Goal: Task Accomplishment & Management: Complete application form

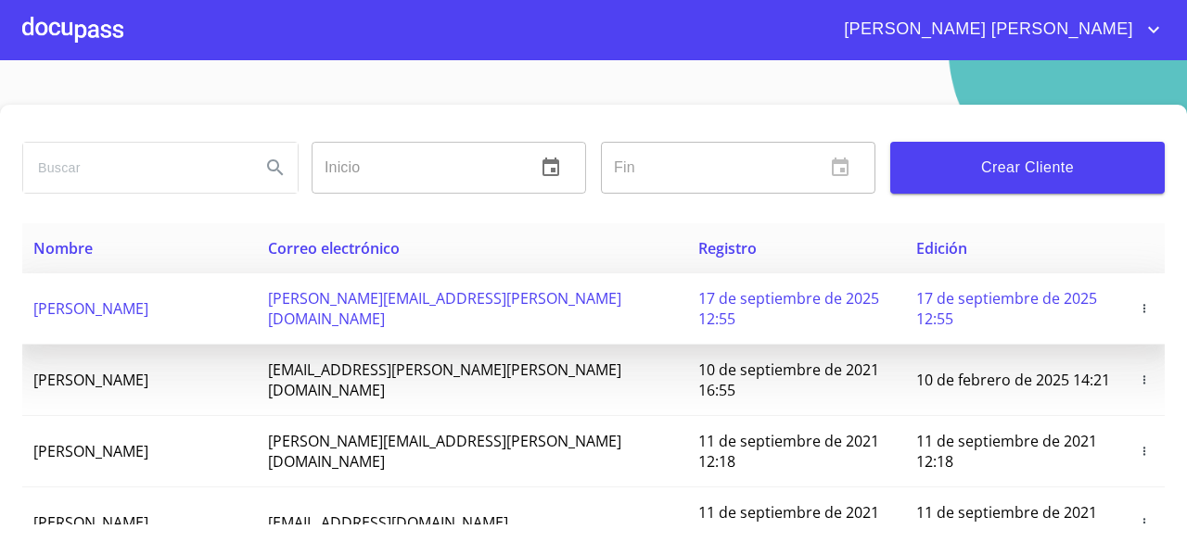
click at [1138, 302] on icon "button" at bounding box center [1144, 308] width 13 height 13
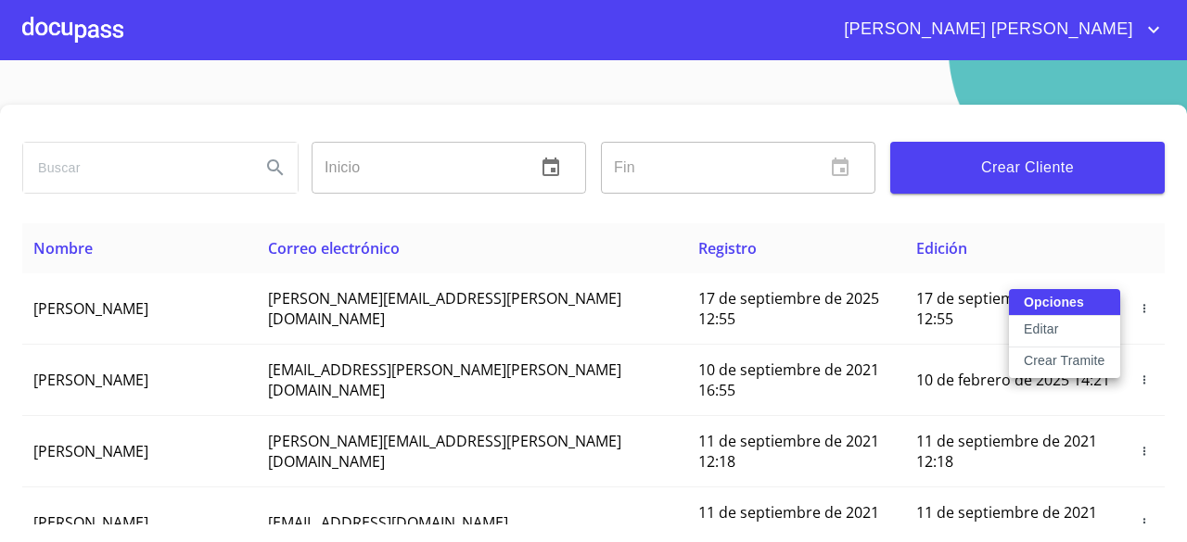
click at [1077, 329] on button "Editar" at bounding box center [1064, 332] width 111 height 32
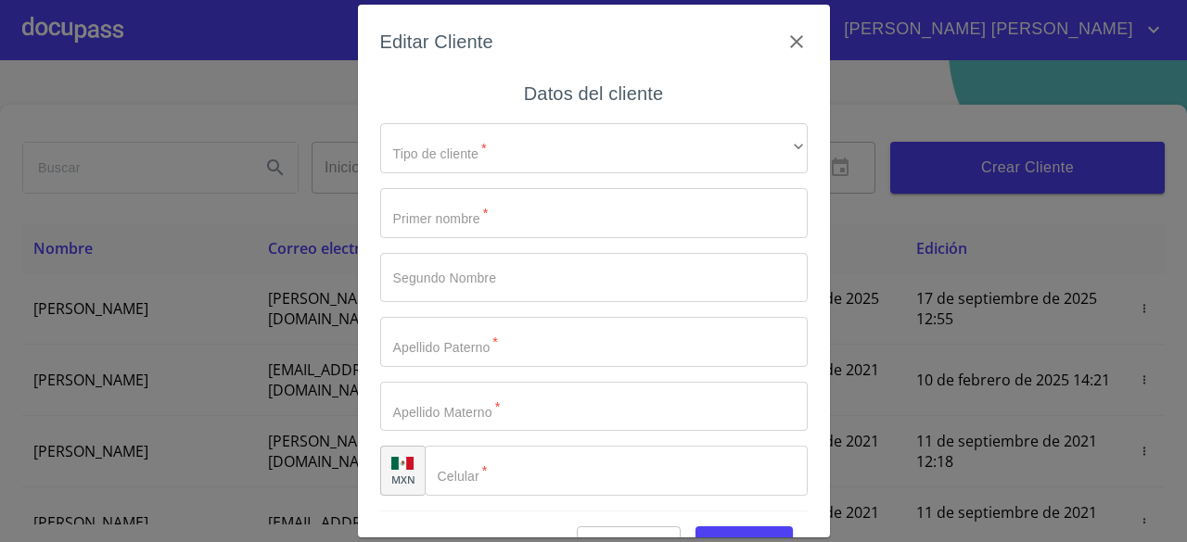
type input "[DEMOGRAPHIC_DATA]"
type input "[PERSON_NAME]"
type input "VILLA"
type input "[PHONE_NUMBER]"
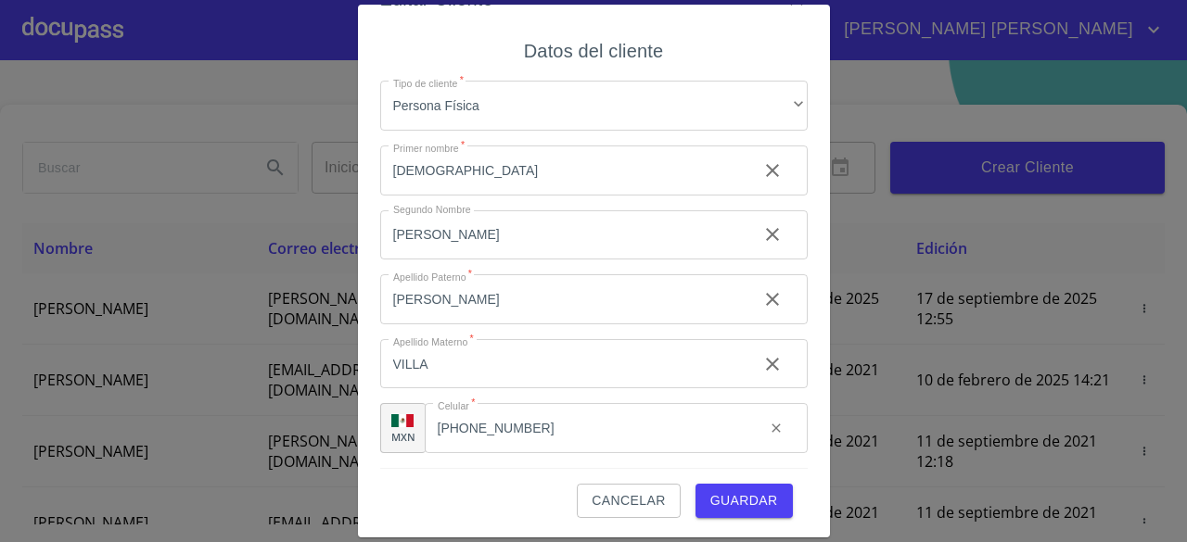
scroll to position [45, 0]
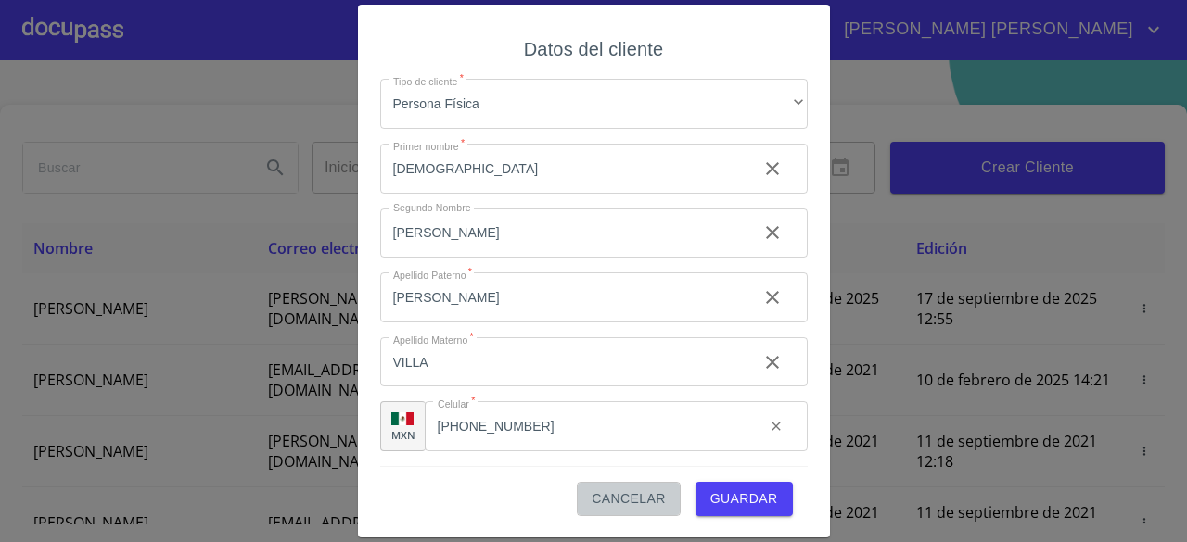
click at [637, 493] on span "Cancelar" at bounding box center [627, 499] width 73 height 23
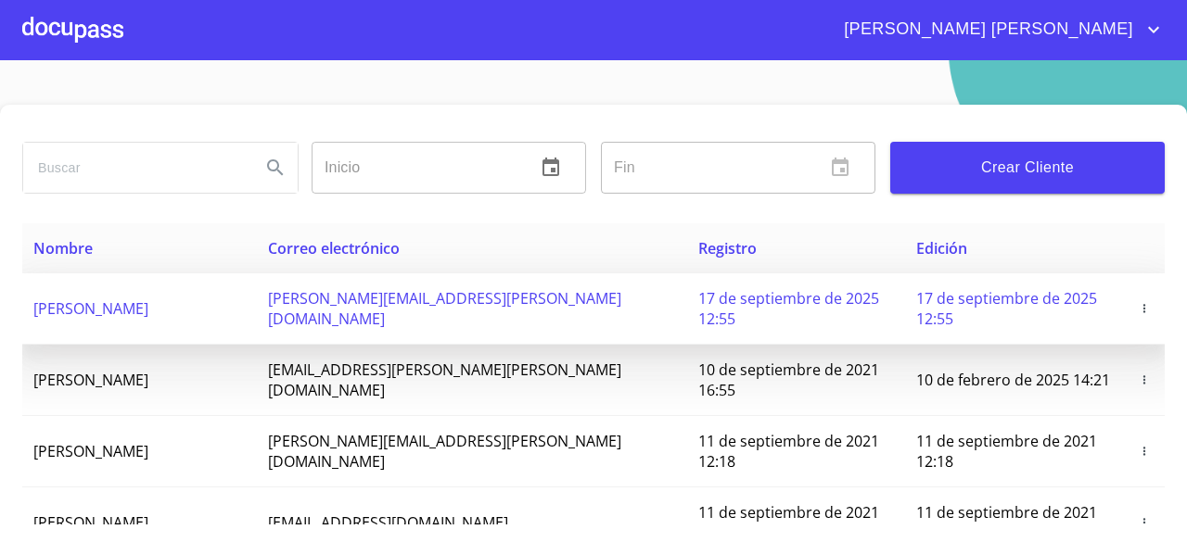
click at [1138, 302] on icon "button" at bounding box center [1144, 308] width 13 height 13
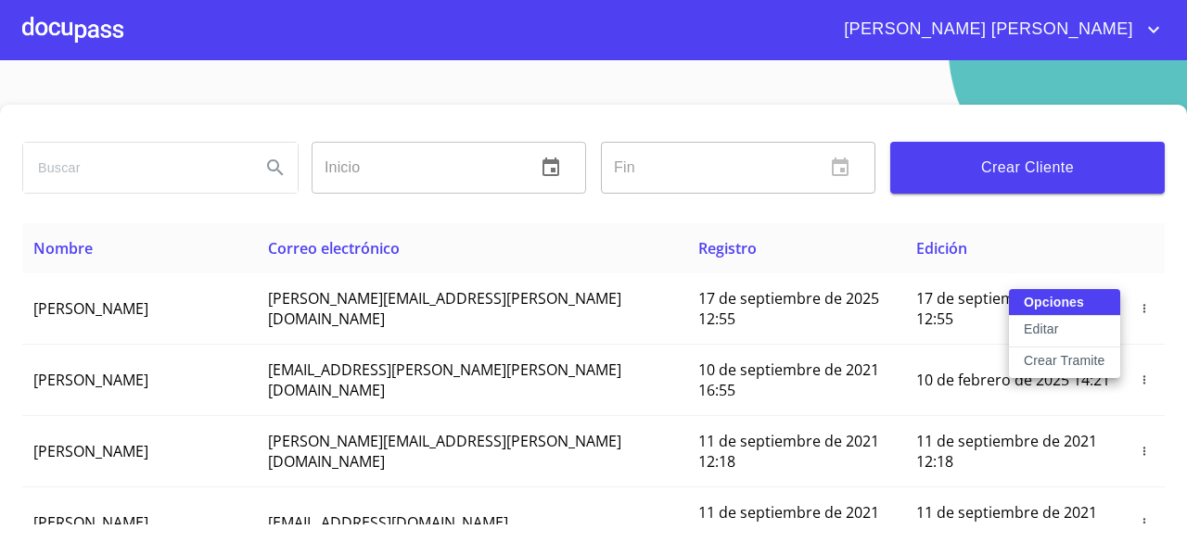
click at [1062, 363] on p "Crear Tramite" at bounding box center [1065, 360] width 82 height 19
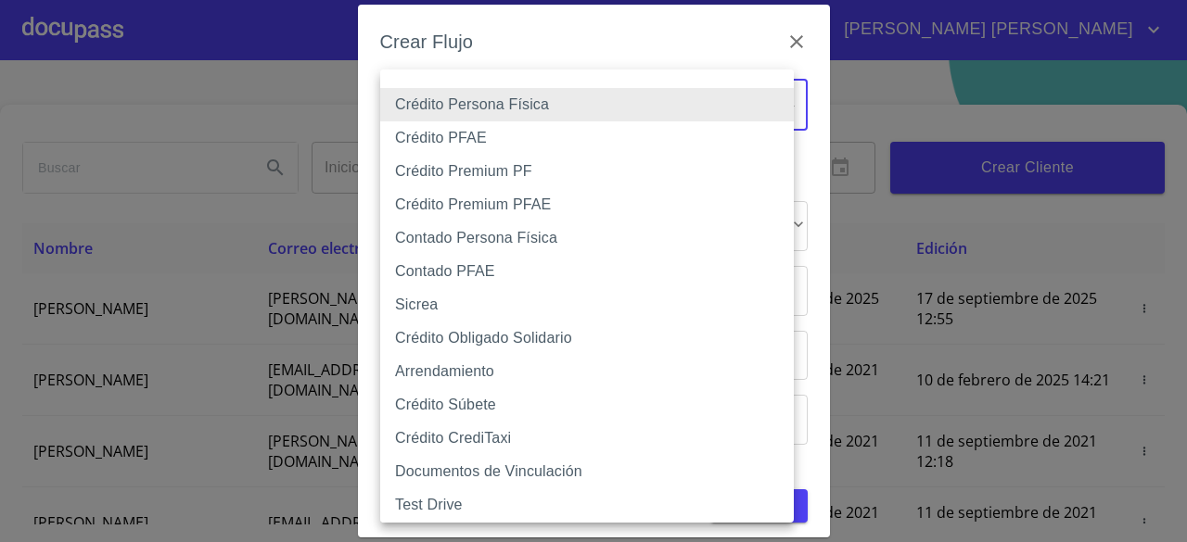
click at [763, 103] on body "[PERSON_NAME] [PERSON_NAME] Inicio ​ Fin ​ Crear Cliente Nombre Correo electrón…" at bounding box center [593, 271] width 1187 height 542
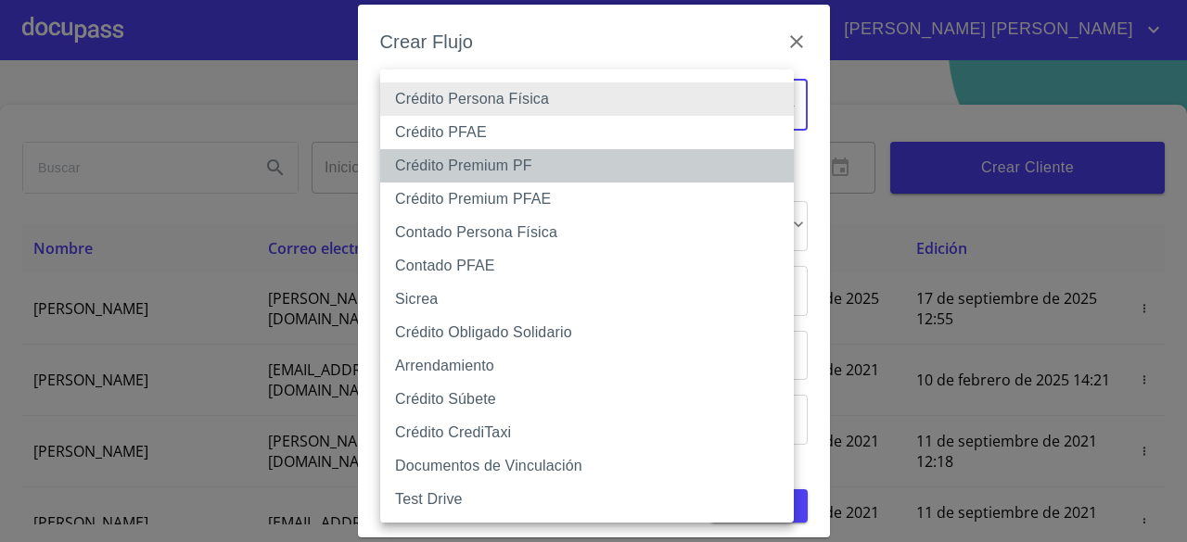
click at [577, 157] on li "Crédito Premium PF" at bounding box center [593, 165] width 427 height 33
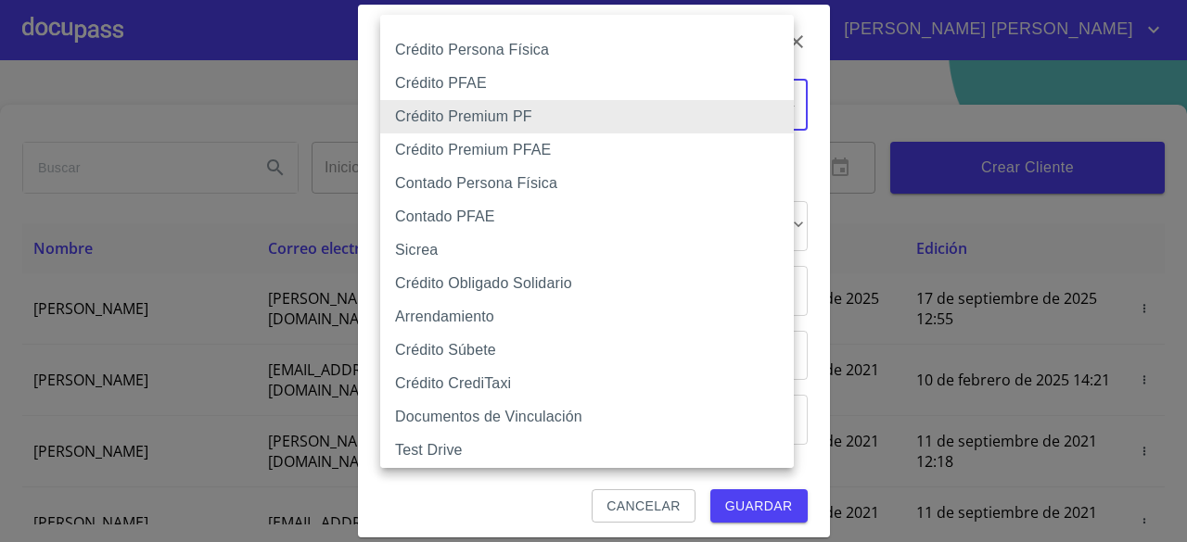
click at [610, 117] on body "[PERSON_NAME] [PERSON_NAME] Inicio ​ Fin ​ Crear Cliente Nombre Correo electrón…" at bounding box center [593, 271] width 1187 height 542
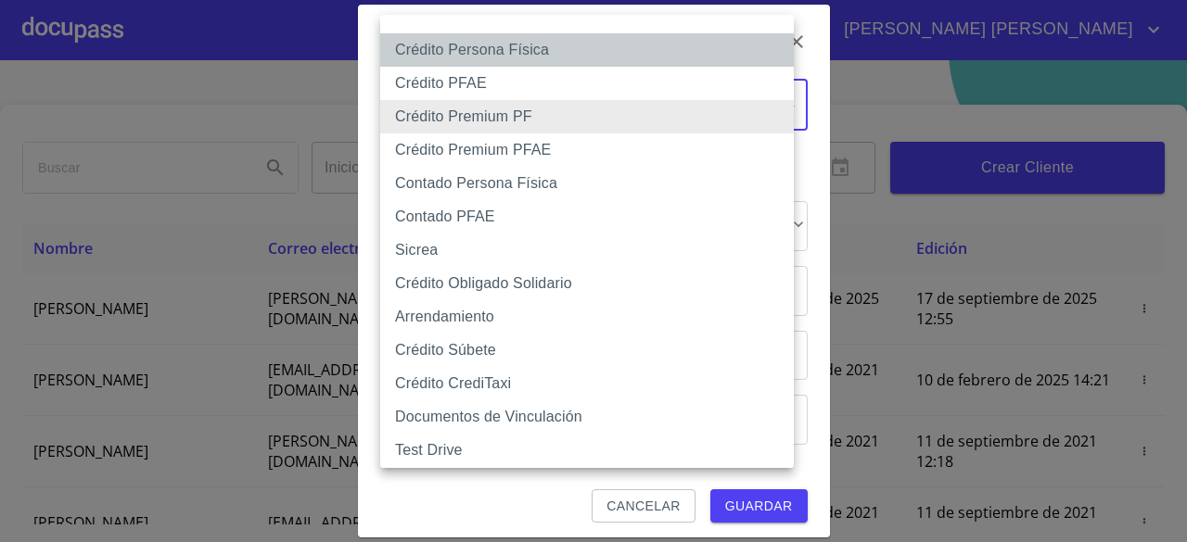
click at [608, 54] on li "Crédito Persona Física" at bounding box center [593, 49] width 427 height 33
type input "6009fb3c7d1714eb8809aa97"
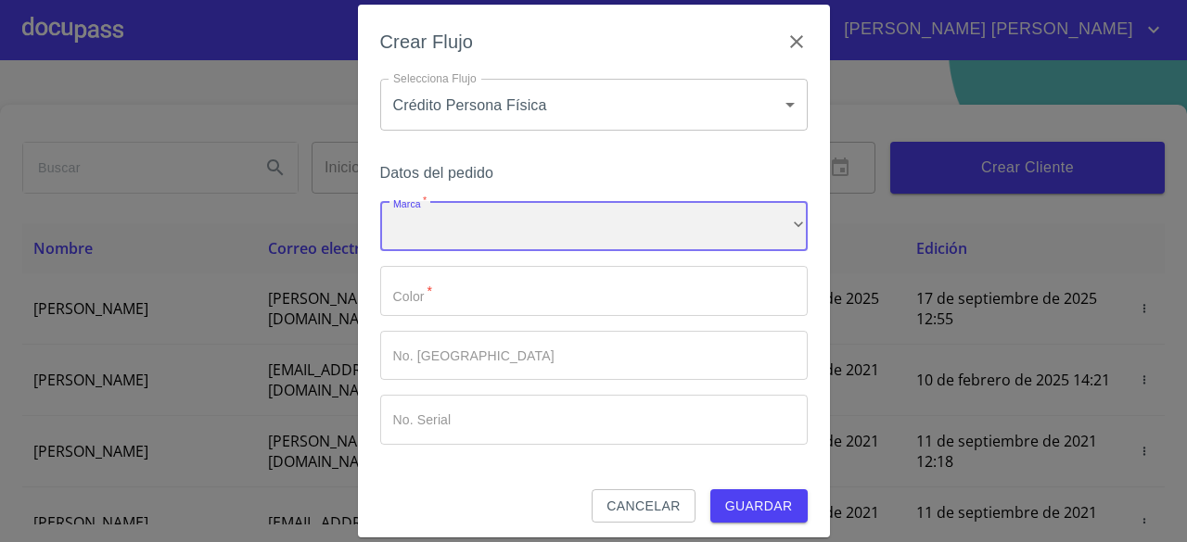
click at [512, 236] on div "​" at bounding box center [593, 226] width 427 height 50
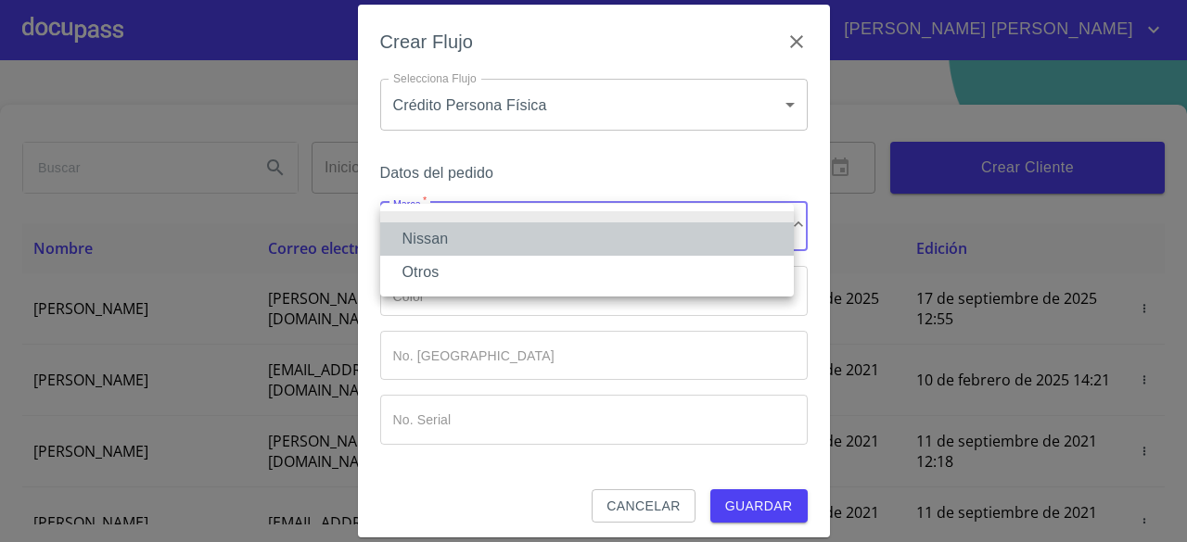
click at [499, 238] on li "Nissan" at bounding box center [586, 239] width 413 height 33
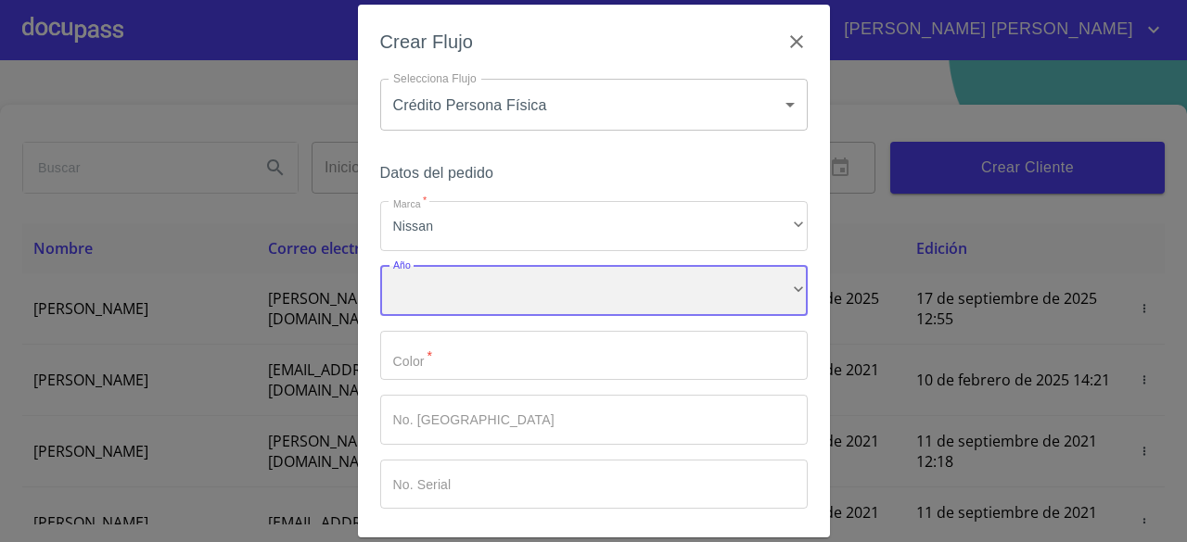
click at [467, 283] on div "​" at bounding box center [593, 291] width 427 height 50
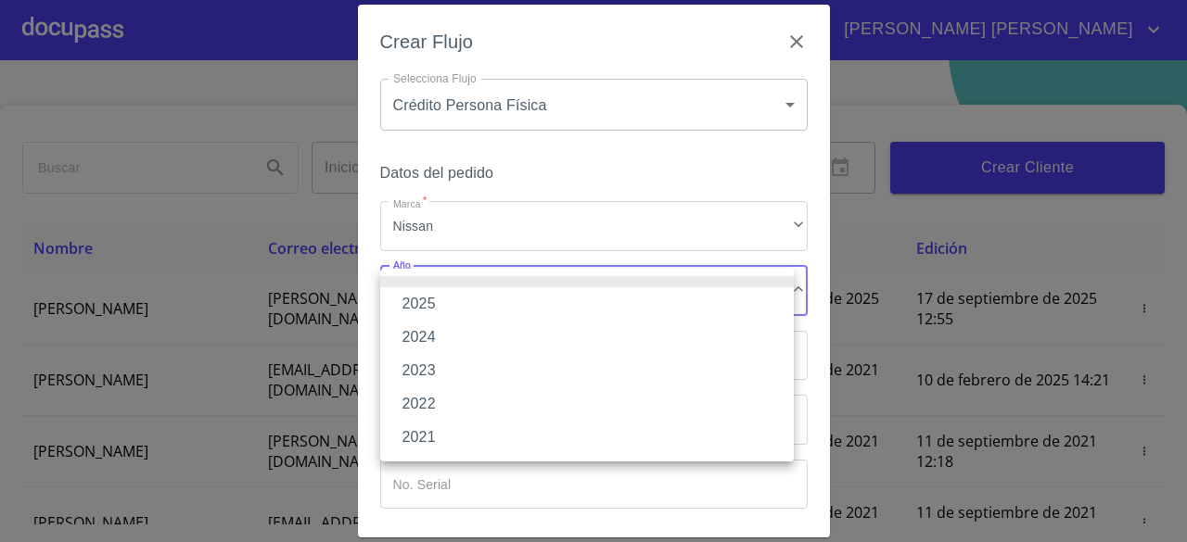
click at [454, 303] on li "2025" at bounding box center [586, 303] width 413 height 33
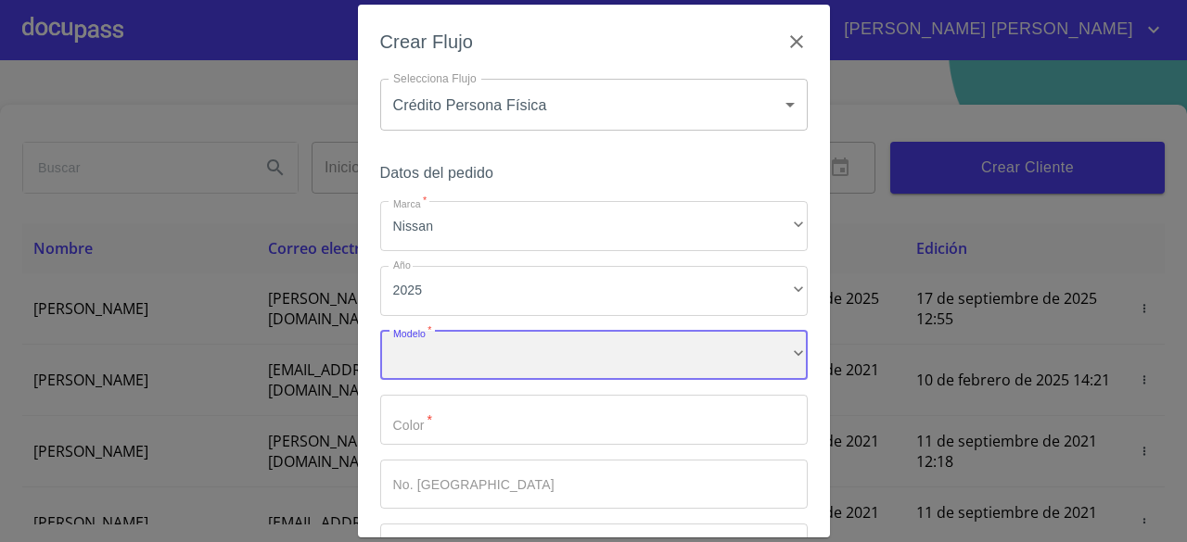
click at [458, 348] on div "​" at bounding box center [593, 356] width 427 height 50
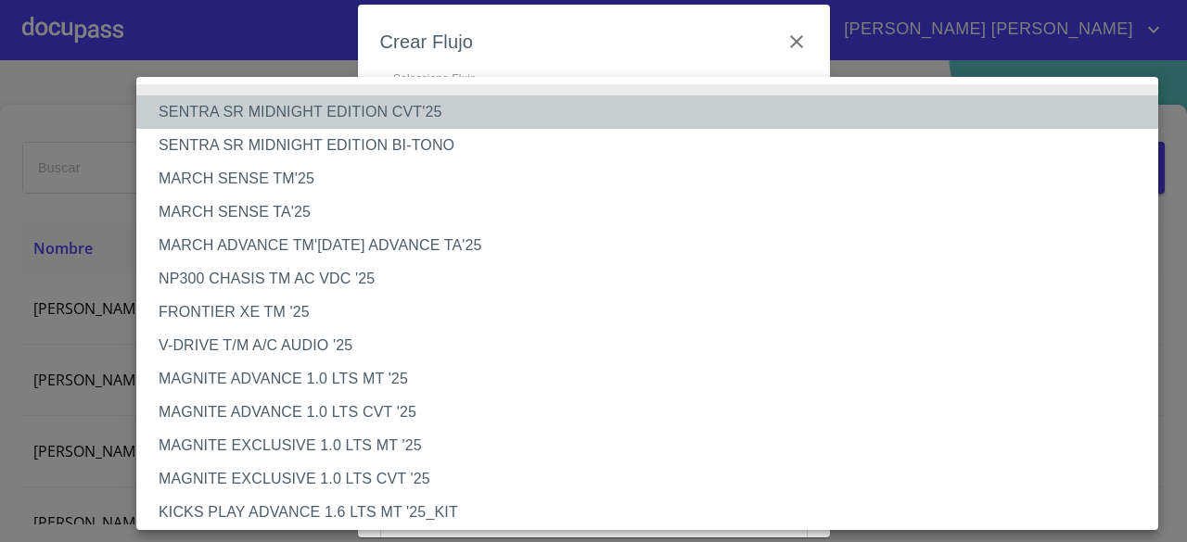
click at [454, 110] on li "SENTRA SR MIDNIGHT EDITION CVT'25" at bounding box center [654, 111] width 1036 height 33
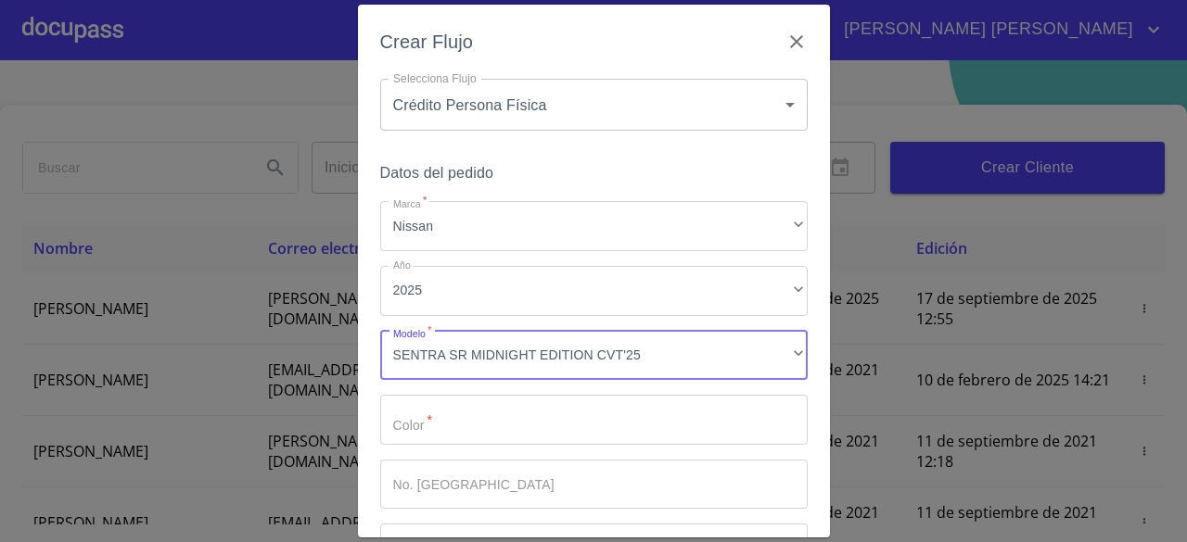
click at [496, 412] on input "Marca   *" at bounding box center [593, 420] width 427 height 50
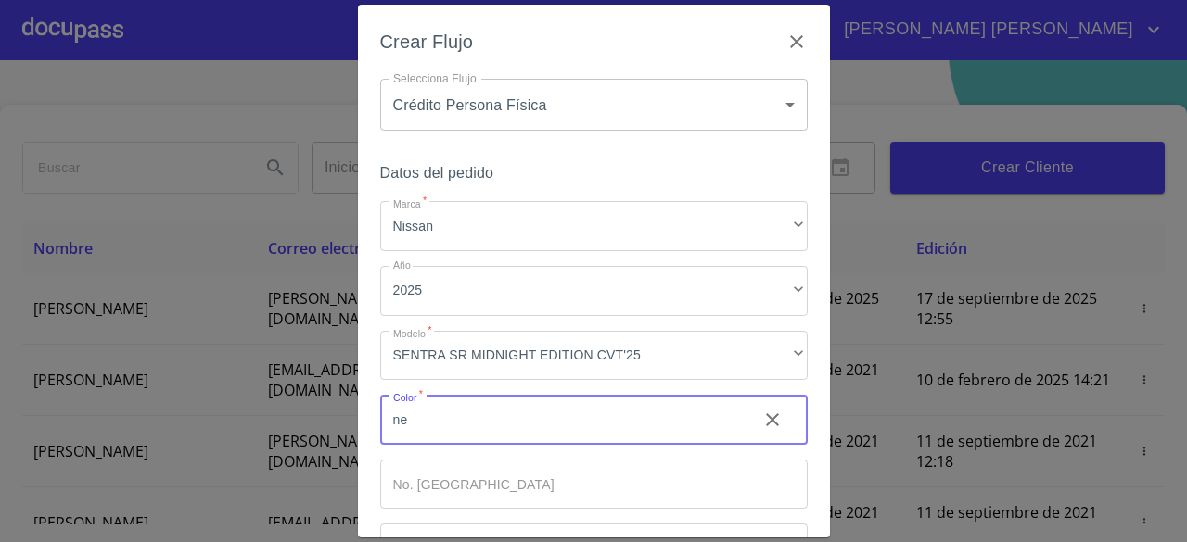
type input "n"
type input "NEGRO"
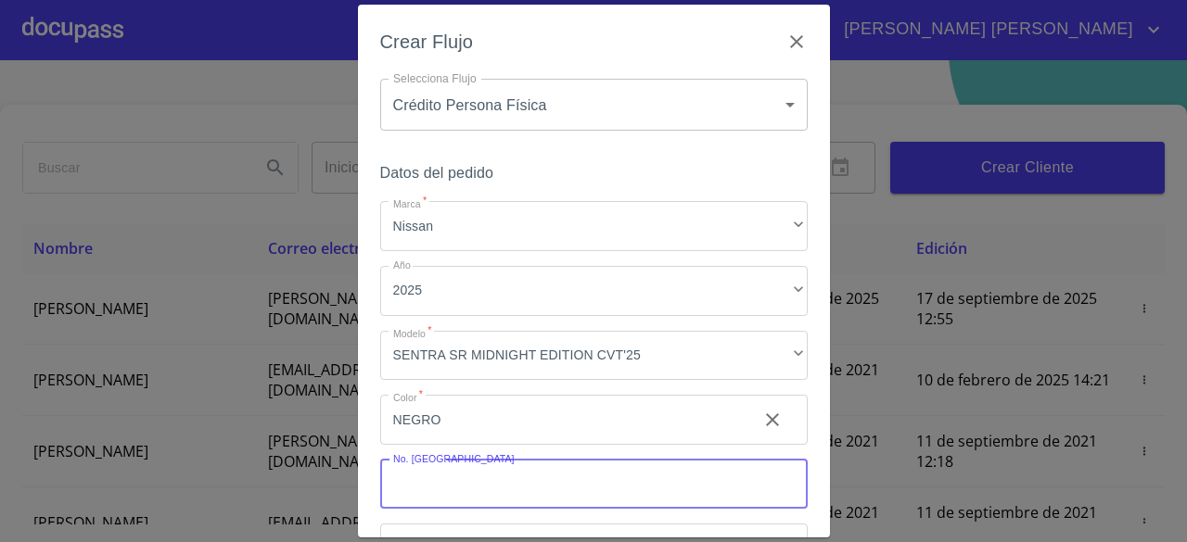
click at [489, 492] on input "Marca   *" at bounding box center [593, 485] width 427 height 50
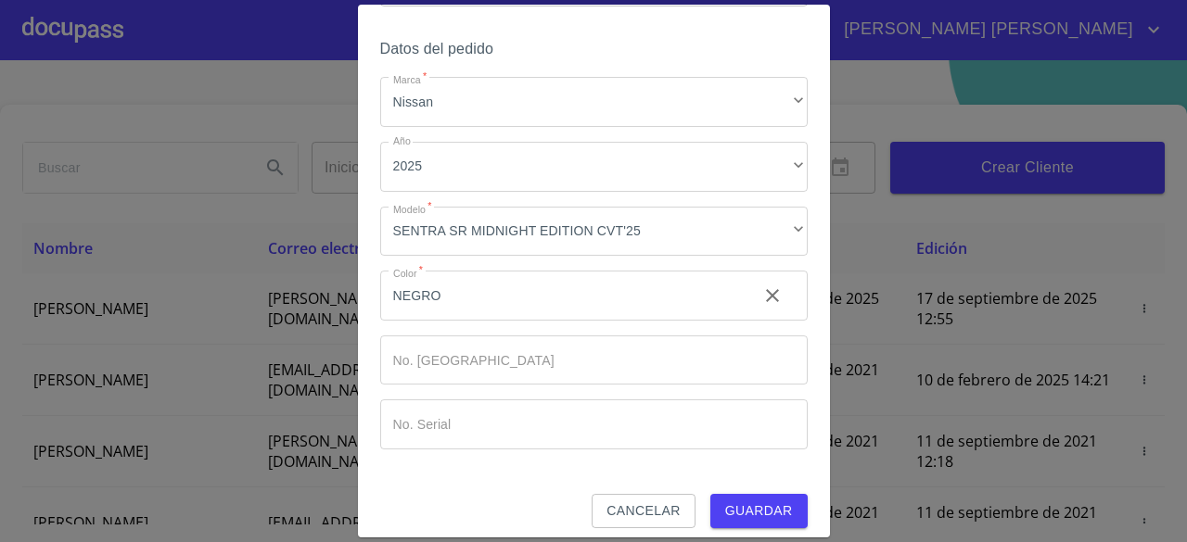
scroll to position [136, 0]
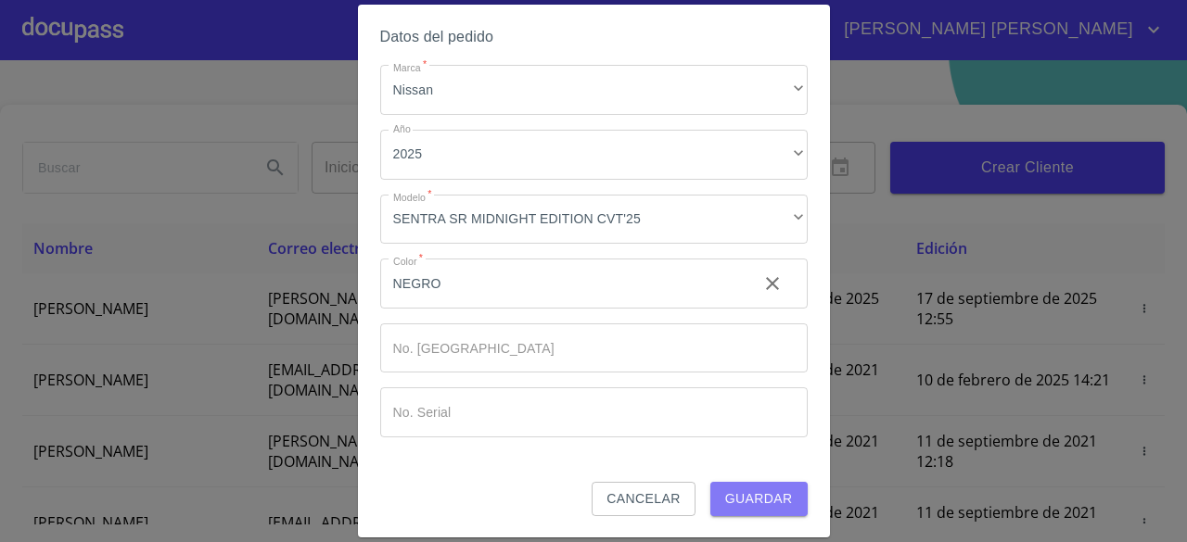
click at [747, 498] on span "Guardar" at bounding box center [759, 499] width 68 height 23
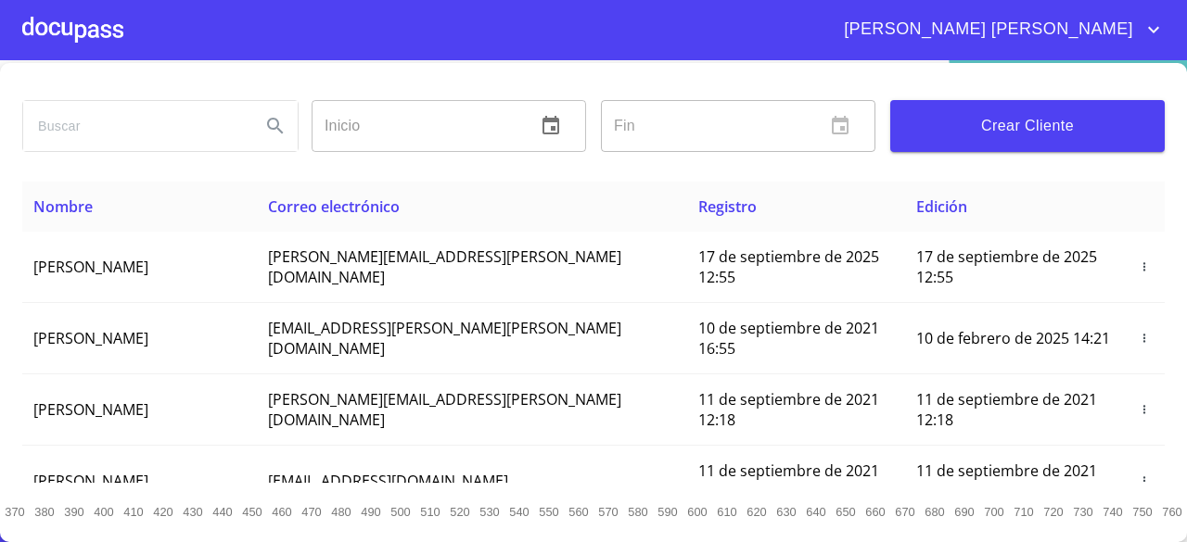
scroll to position [0, 0]
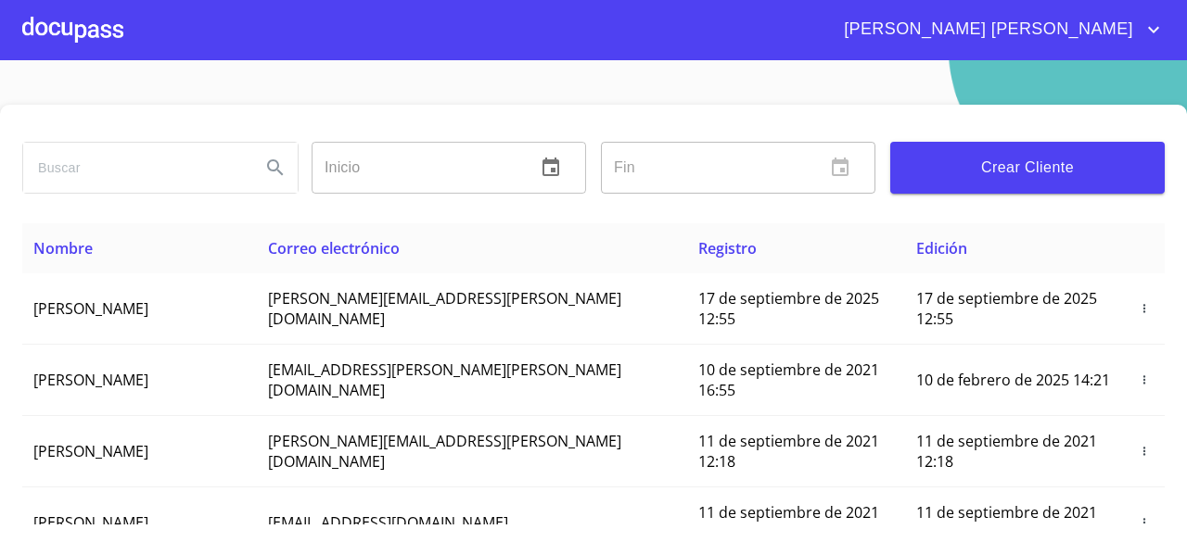
click at [125, 176] on input "search" at bounding box center [134, 168] width 223 height 50
type input "[PERSON_NAME]"
click at [274, 173] on icon "Search" at bounding box center [275, 168] width 22 height 22
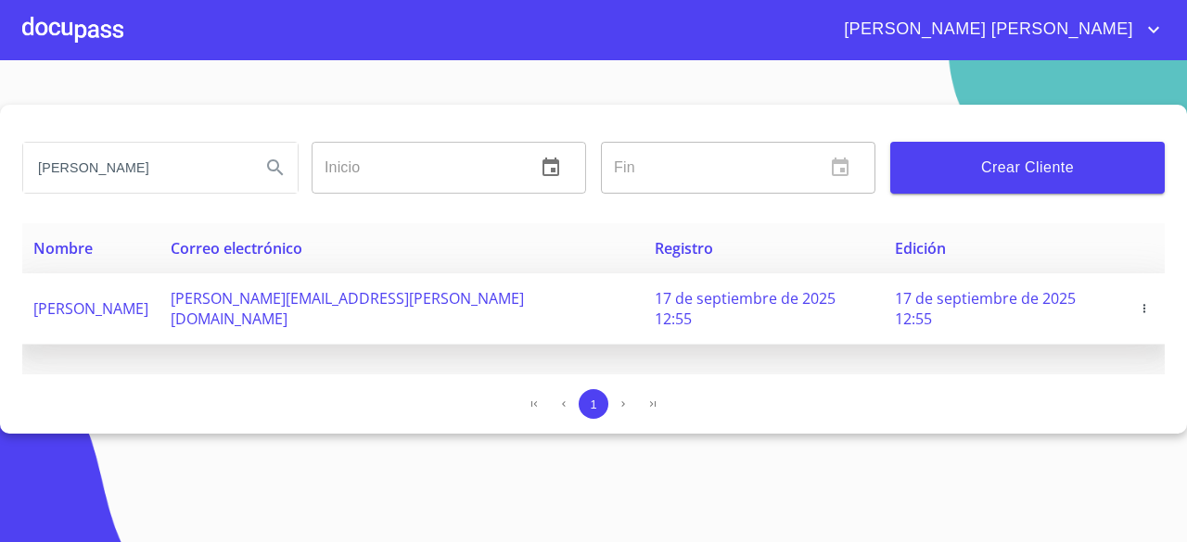
click at [1144, 306] on span at bounding box center [1144, 308] width 19 height 19
click at [1138, 303] on icon "button" at bounding box center [1144, 308] width 13 height 13
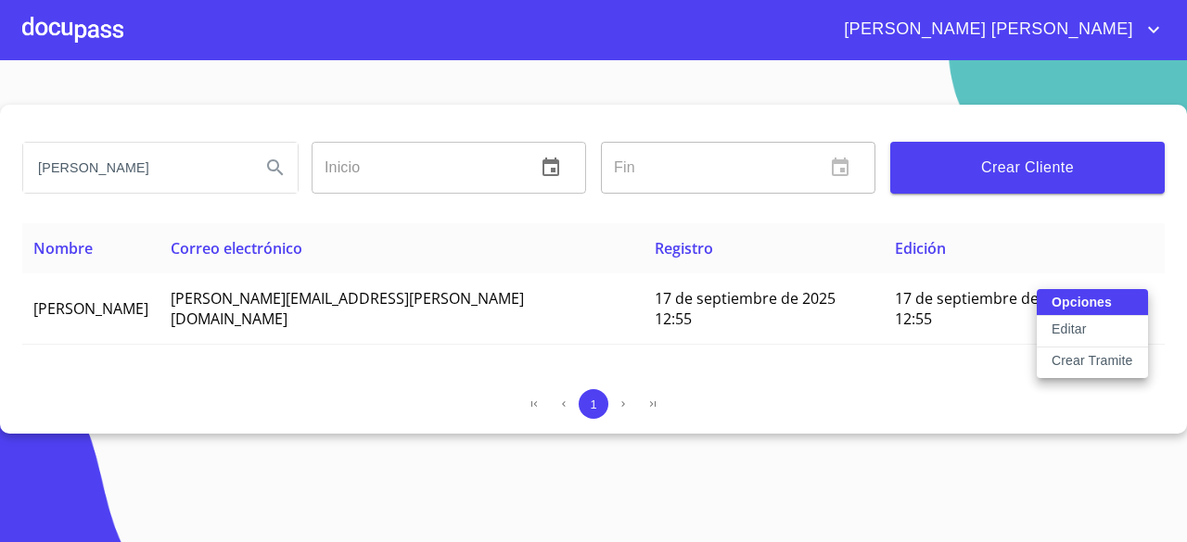
click at [977, 436] on div at bounding box center [593, 271] width 1187 height 542
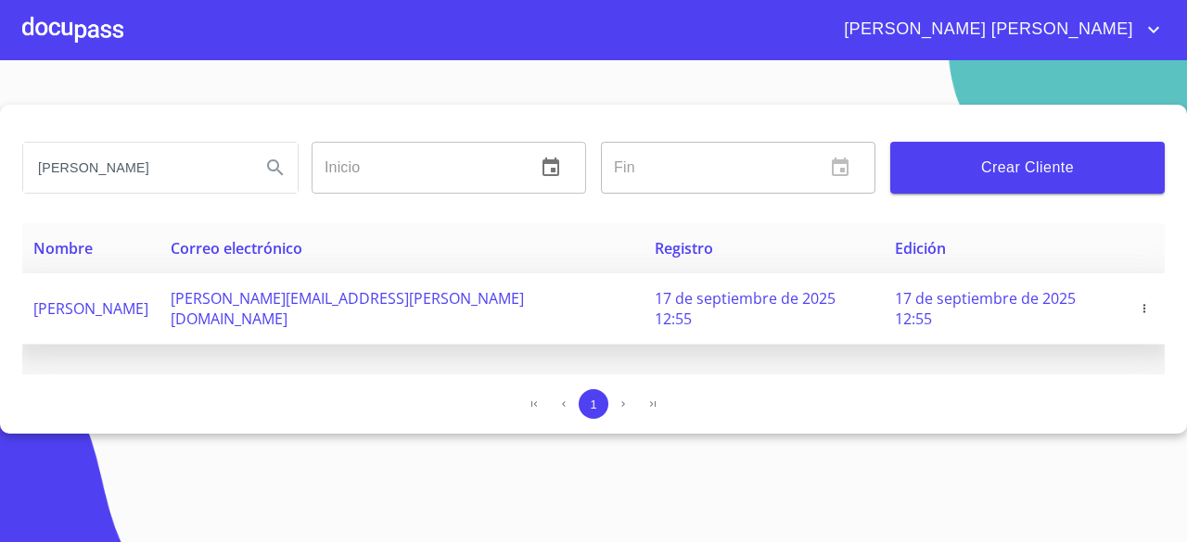
click at [364, 288] on span "[PERSON_NAME][EMAIL_ADDRESS][PERSON_NAME][DOMAIN_NAME]" at bounding box center [347, 308] width 353 height 41
click at [148, 299] on span "[PERSON_NAME]" at bounding box center [90, 309] width 115 height 20
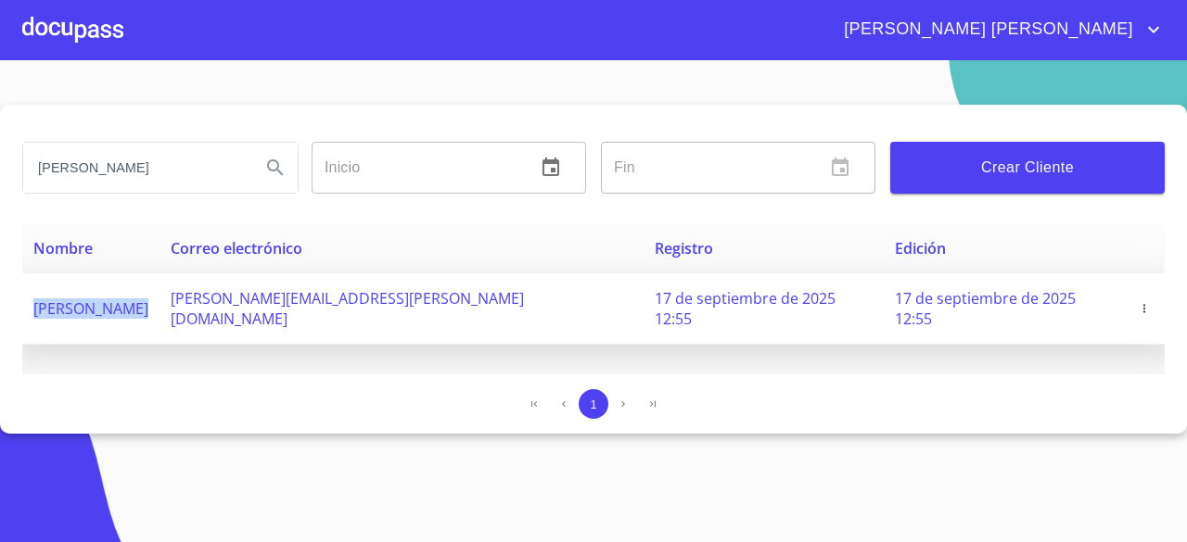
click at [148, 299] on span "[PERSON_NAME]" at bounding box center [90, 309] width 115 height 20
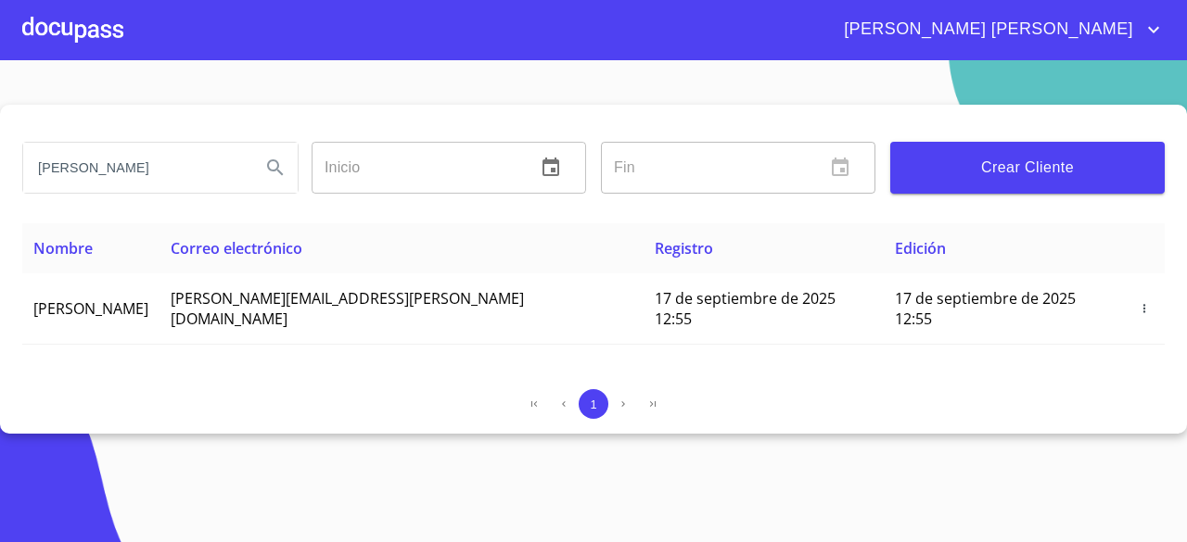
click at [341, 395] on div "1" at bounding box center [593, 404] width 1142 height 30
click at [91, 25] on div at bounding box center [72, 29] width 101 height 59
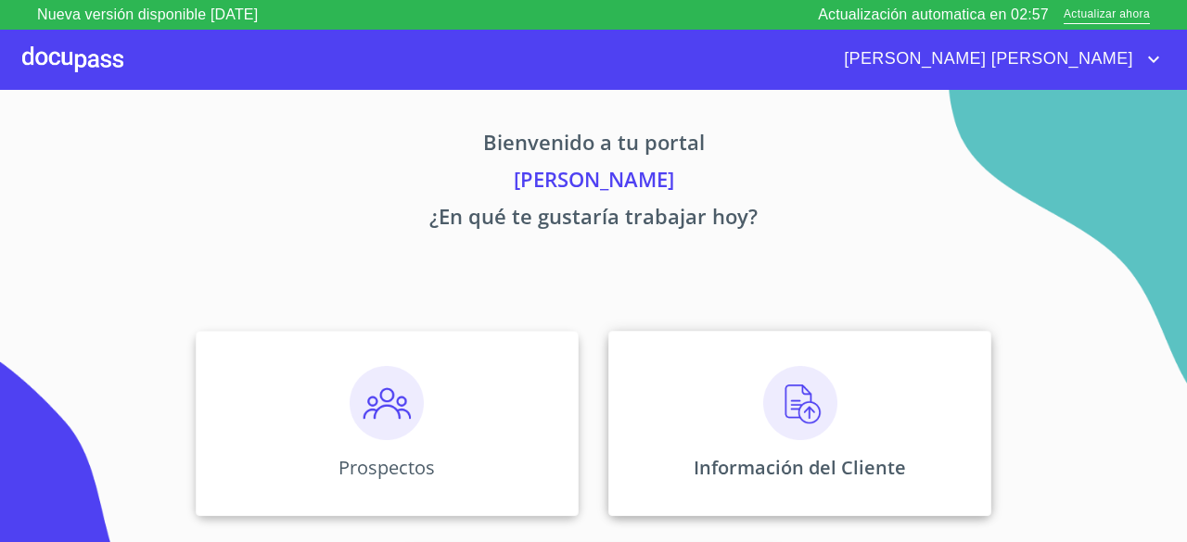
click at [813, 424] on img at bounding box center [800, 403] width 74 height 74
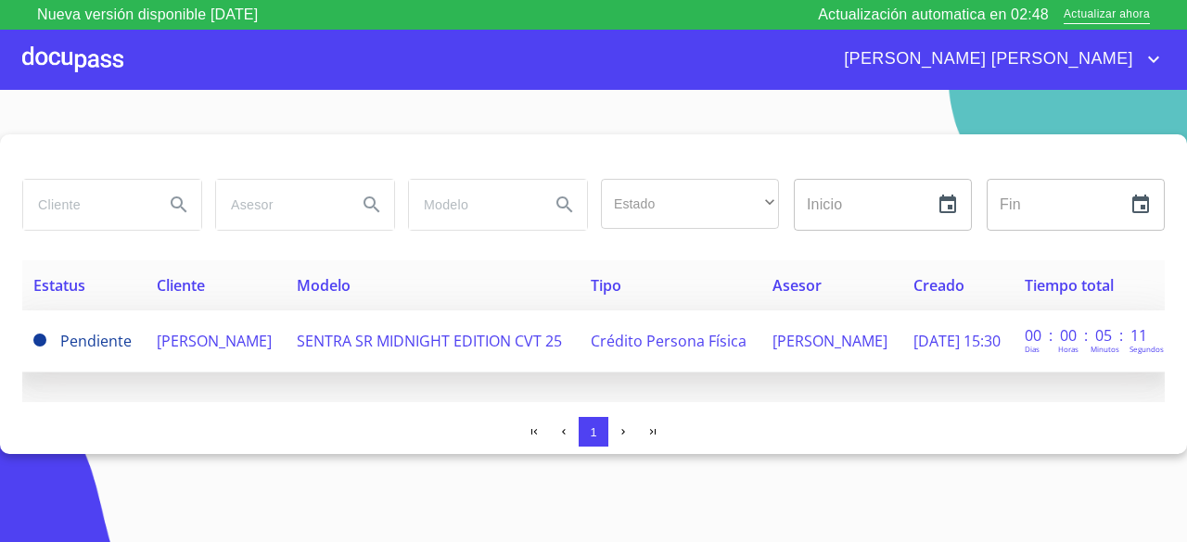
click at [286, 335] on td "[PERSON_NAME]" at bounding box center [216, 342] width 140 height 62
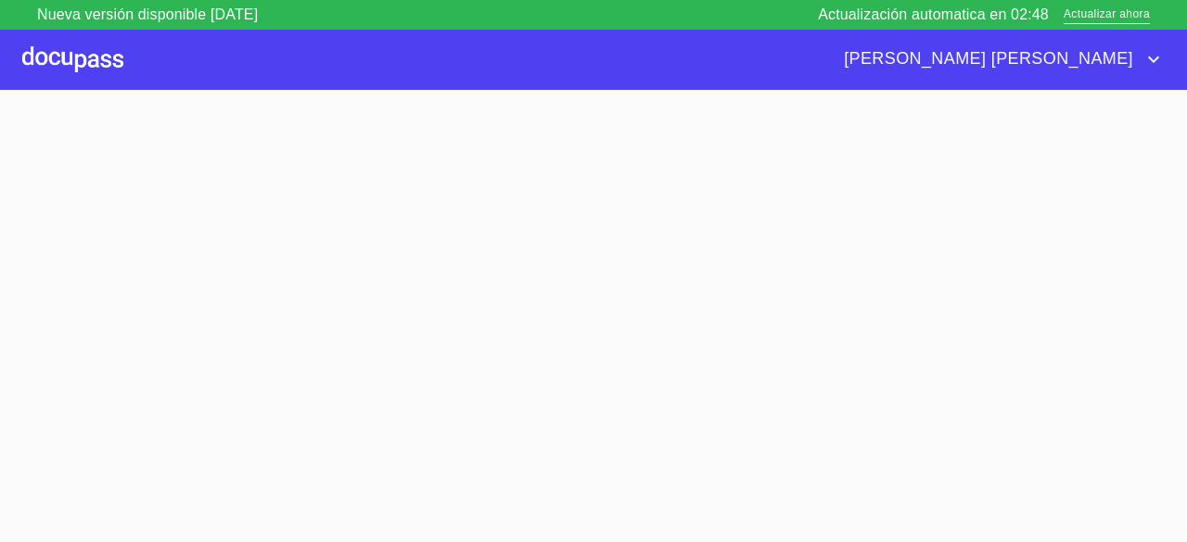
click at [311, 335] on section at bounding box center [593, 331] width 1187 height 482
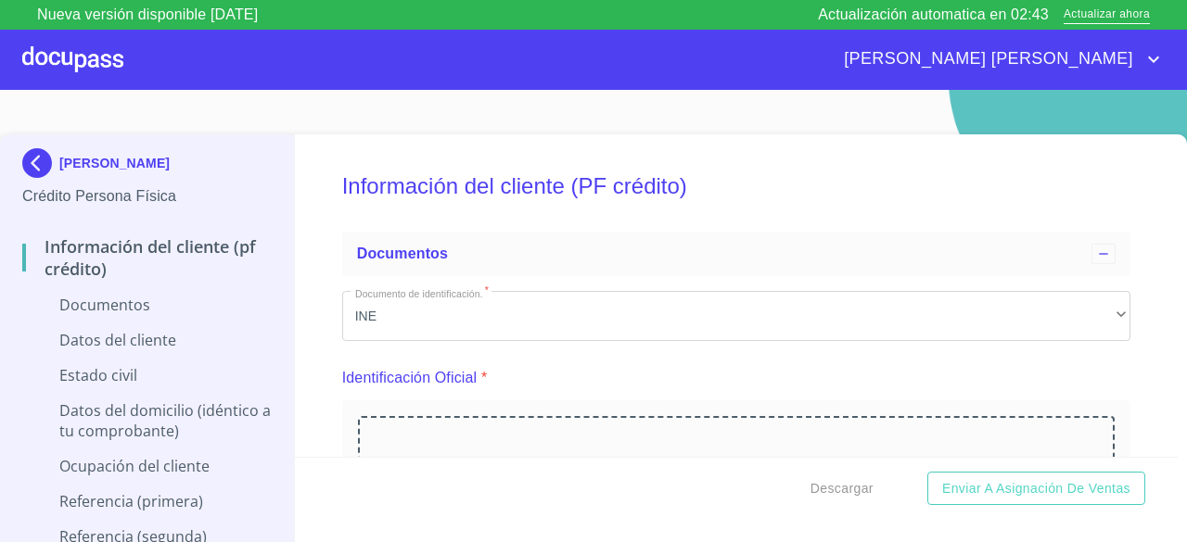
scroll to position [22, 0]
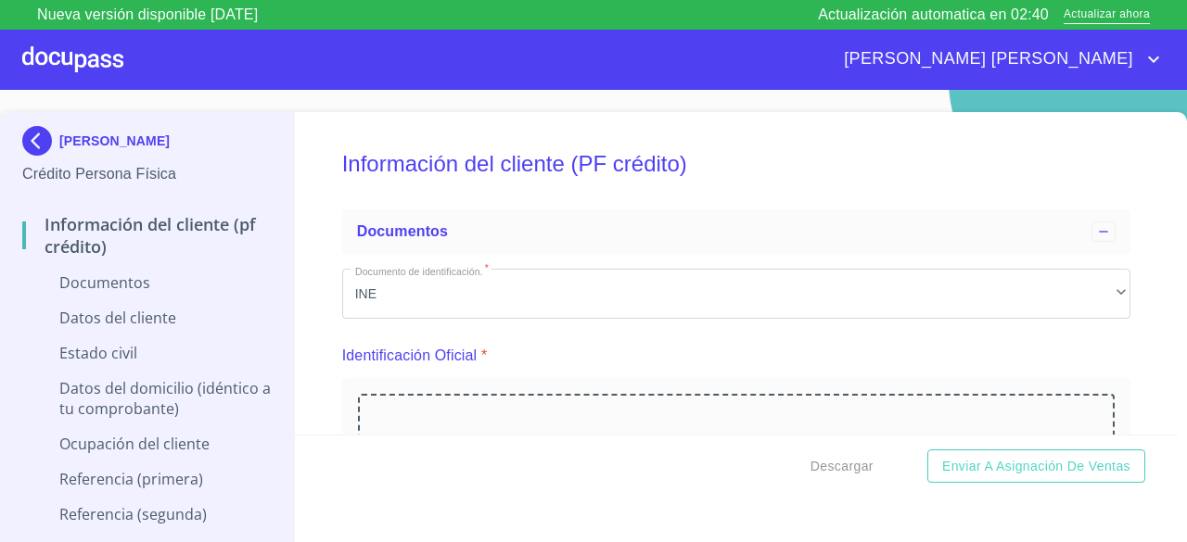
click at [174, 307] on div "Documentos" at bounding box center [146, 290] width 249 height 35
click at [153, 325] on p "Datos del cliente" at bounding box center [146, 318] width 249 height 20
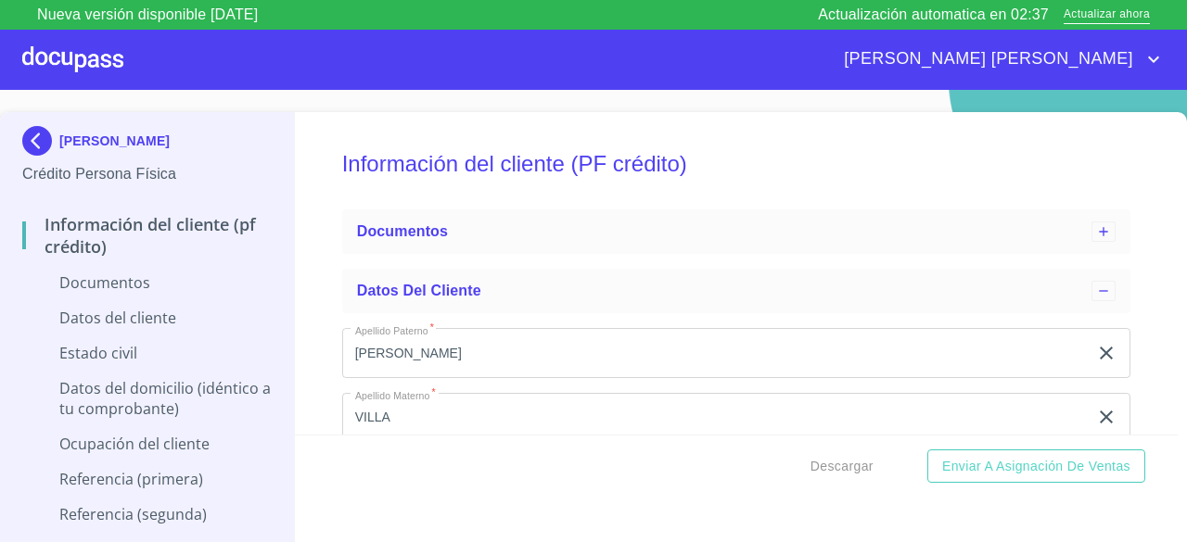
click at [121, 348] on p "Estado Civil" at bounding box center [146, 353] width 249 height 20
click at [122, 387] on p "Datos del domicilio (idéntico a tu comprobante)" at bounding box center [146, 398] width 249 height 41
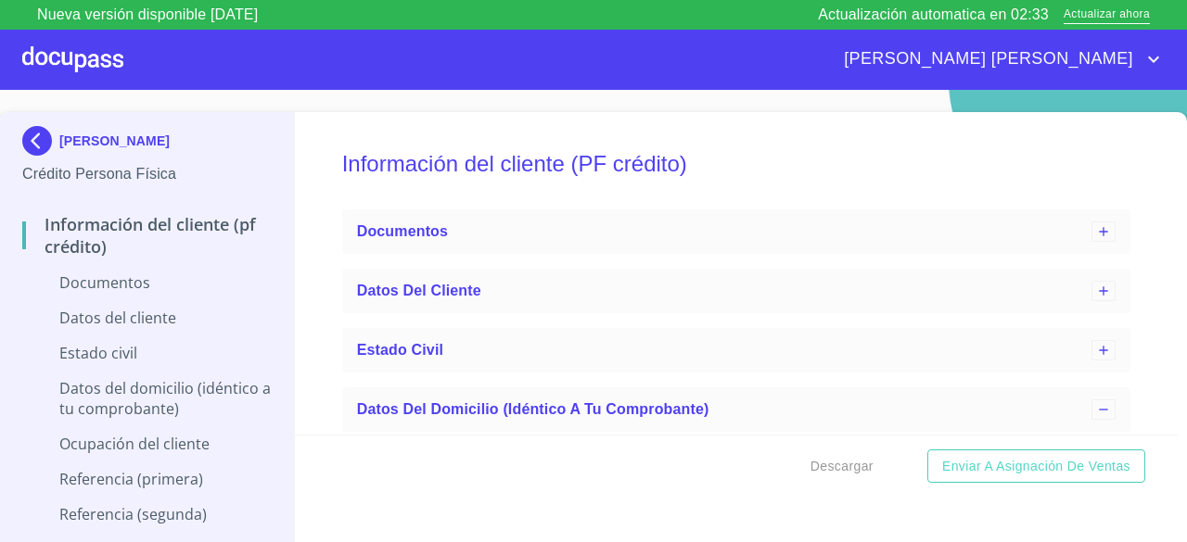
scroll to position [35, 0]
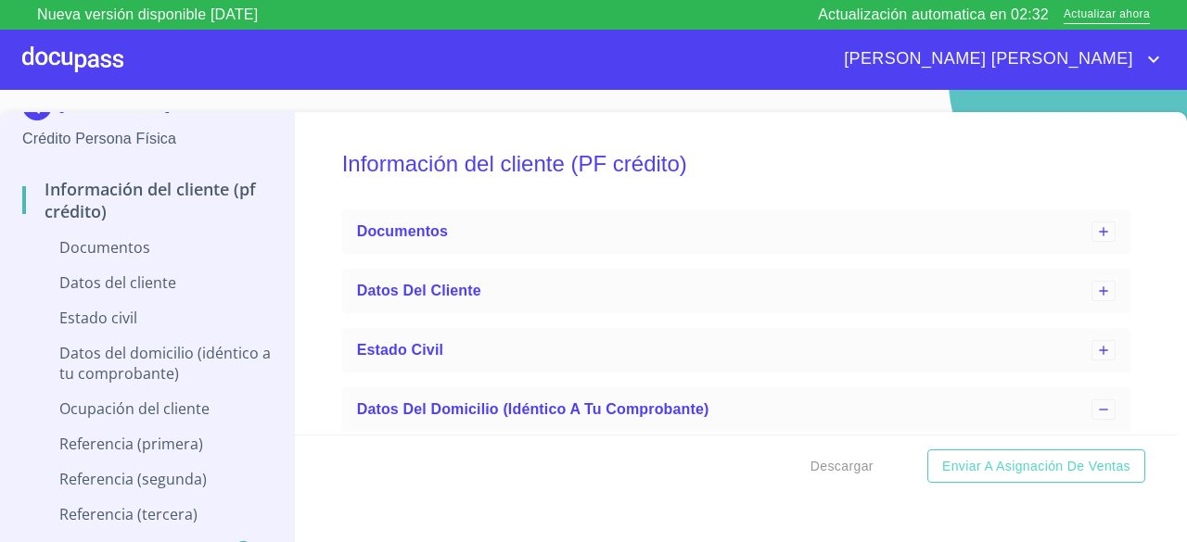
click at [184, 375] on p "Datos del domicilio (idéntico a tu comprobante)" at bounding box center [146, 363] width 249 height 41
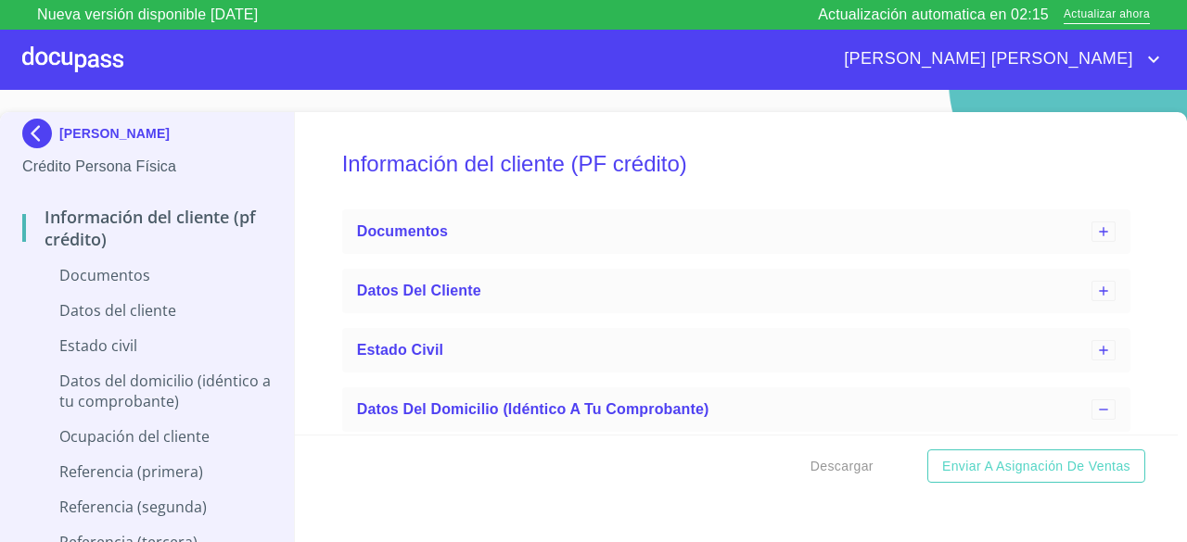
scroll to position [0, 0]
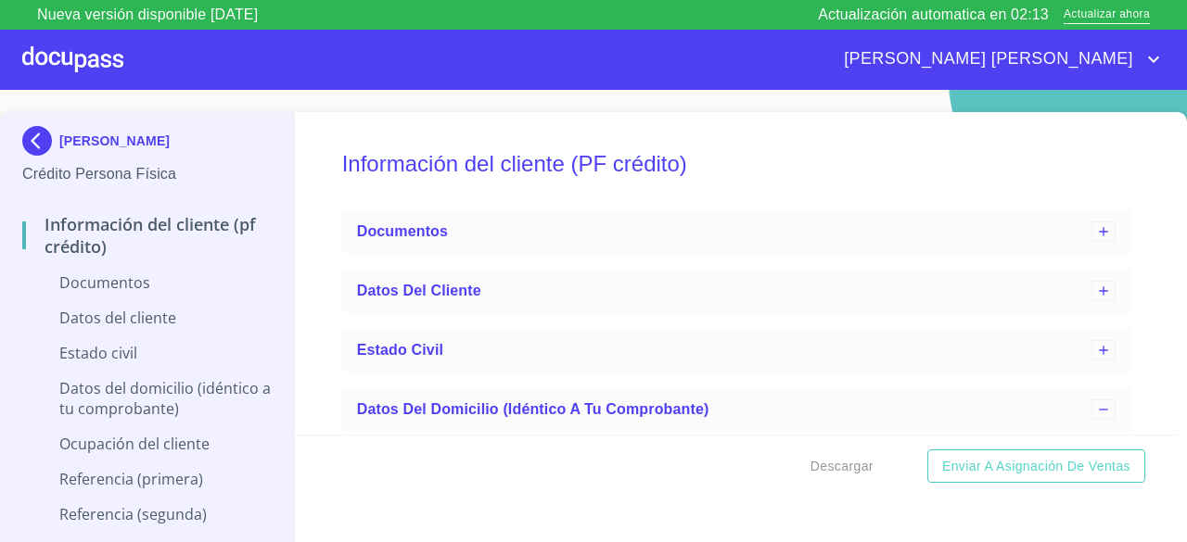
click at [164, 290] on p "Documentos" at bounding box center [146, 283] width 249 height 20
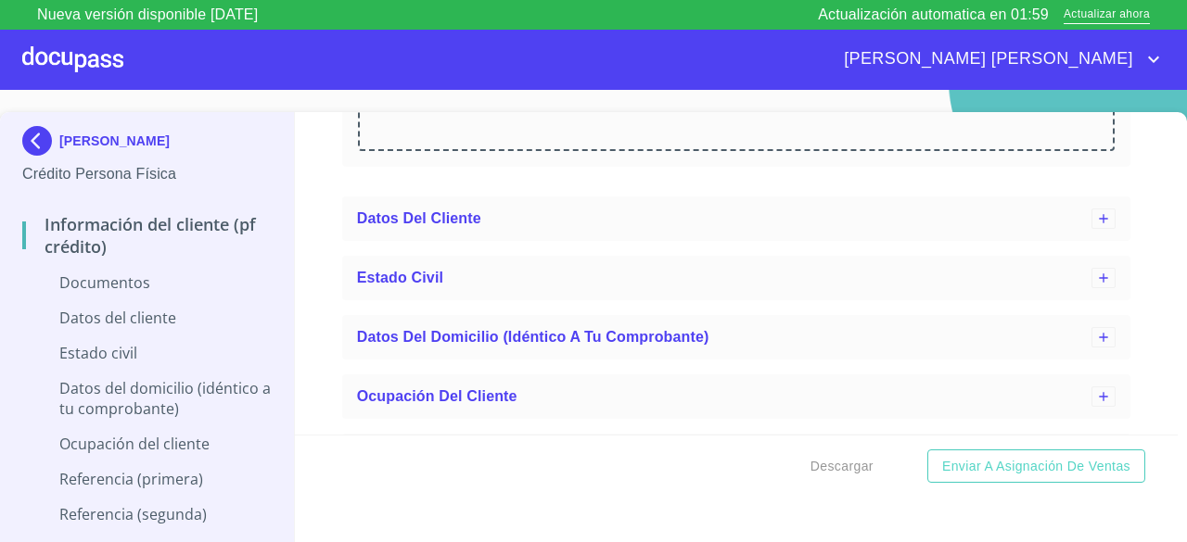
scroll to position [2184, 0]
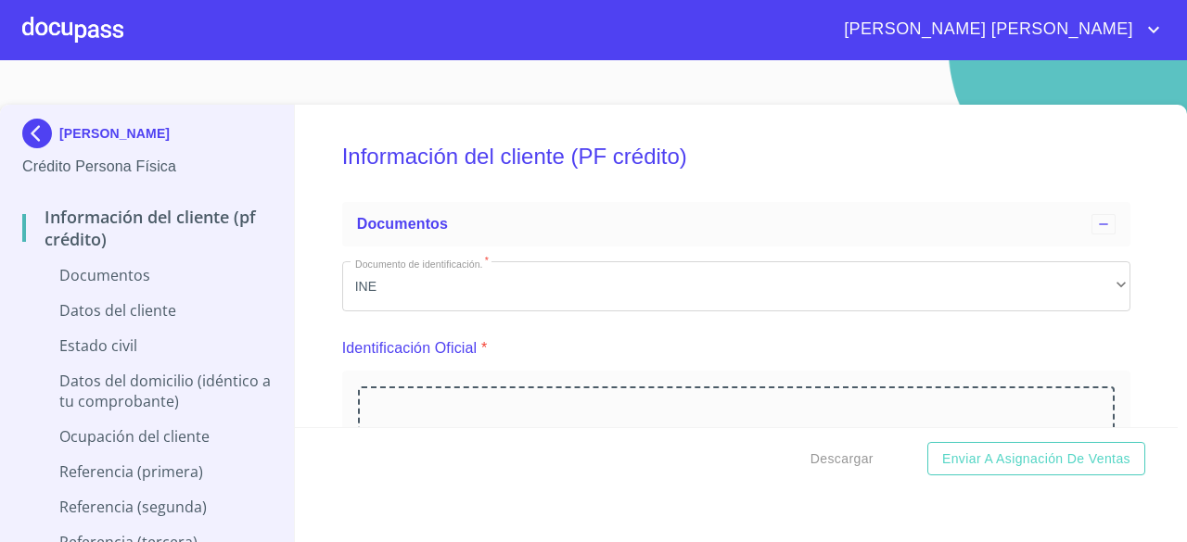
click at [32, 123] on img at bounding box center [40, 134] width 37 height 30
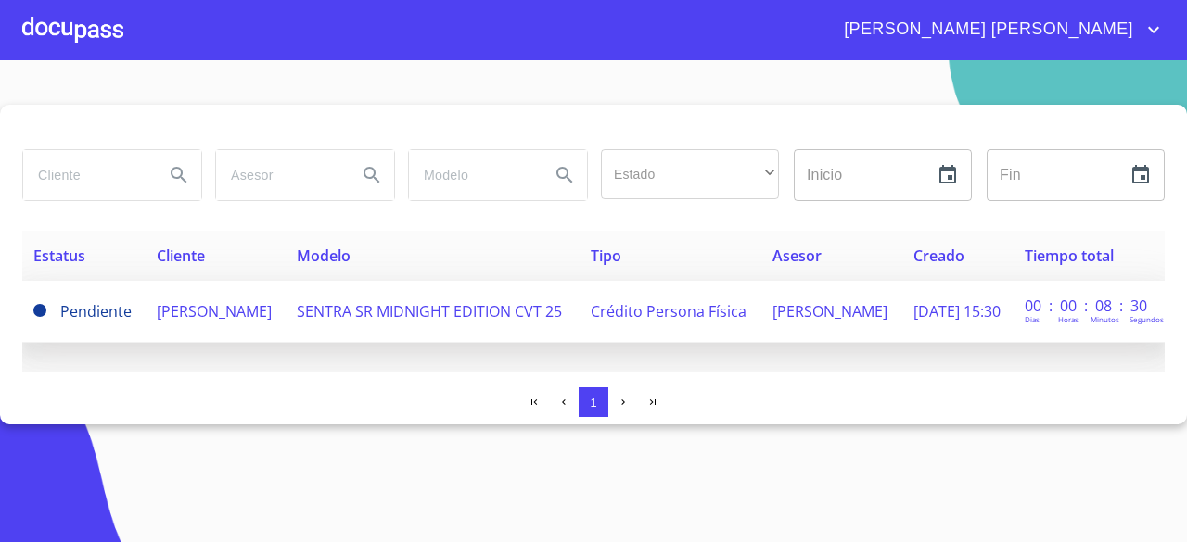
click at [173, 343] on td "[PERSON_NAME]" at bounding box center [216, 312] width 140 height 62
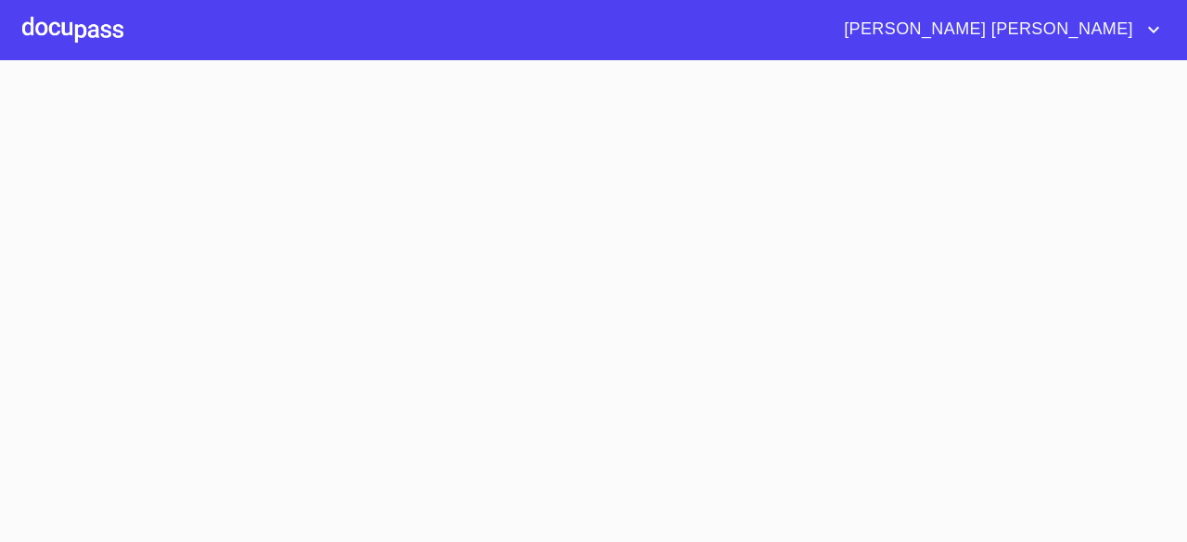
click at [173, 344] on section at bounding box center [593, 301] width 1187 height 482
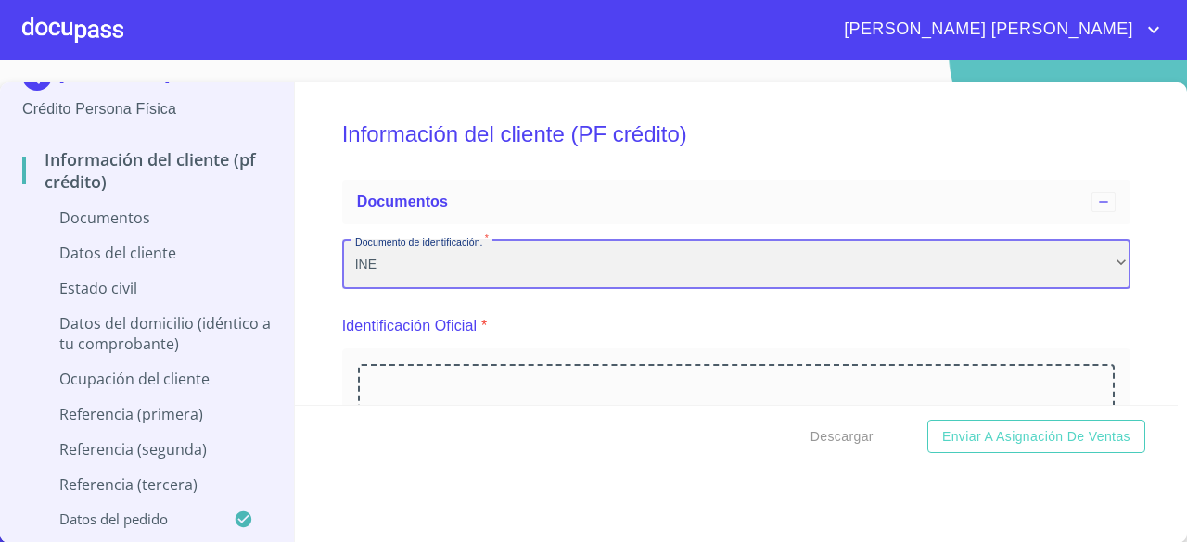
click at [1078, 261] on div "INE" at bounding box center [736, 264] width 788 height 50
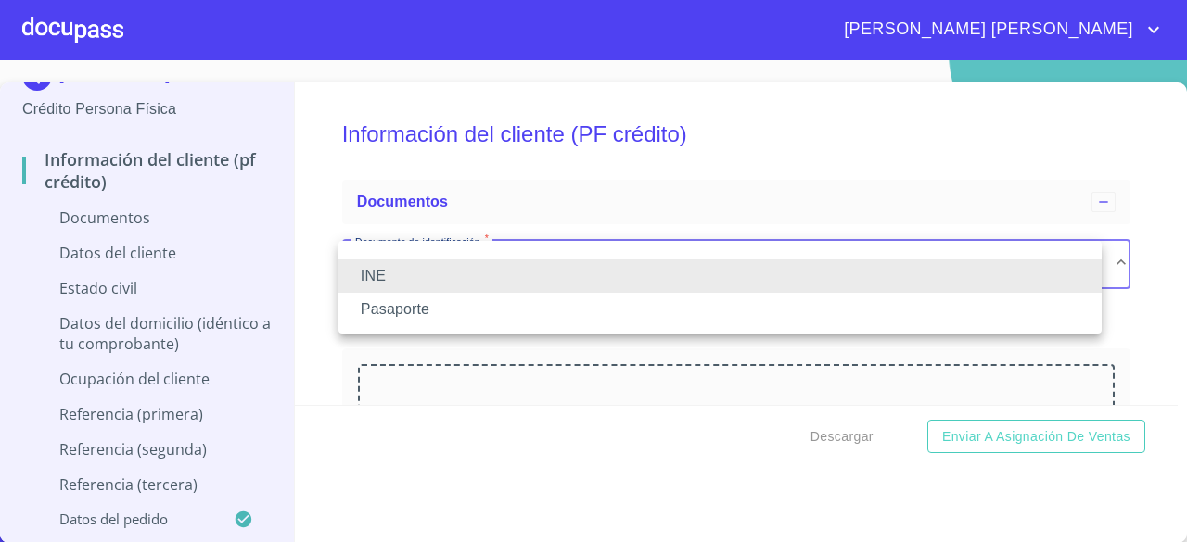
click at [1136, 170] on div at bounding box center [593, 271] width 1187 height 542
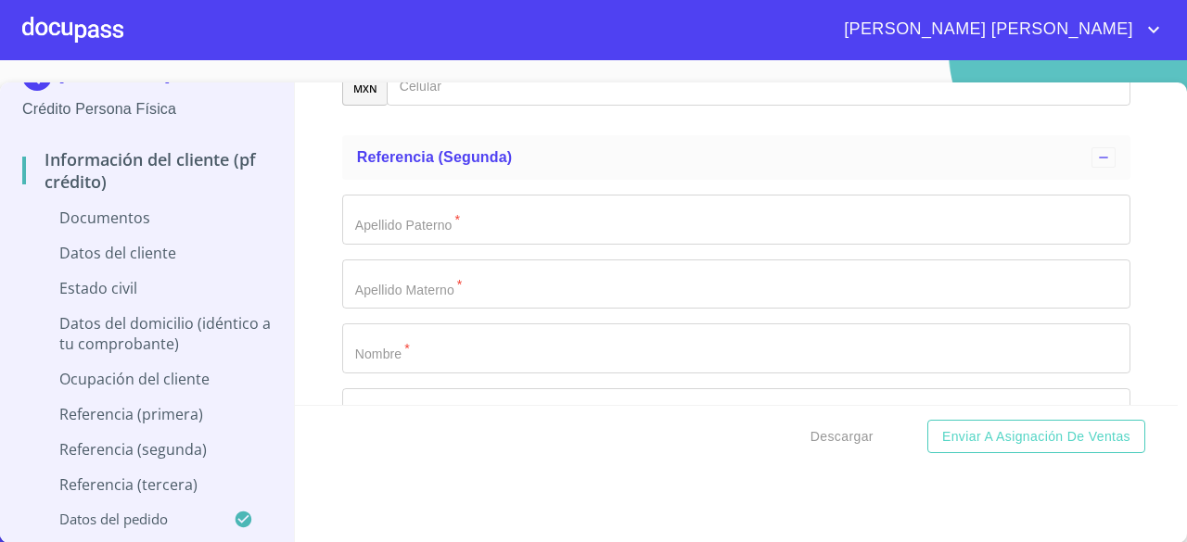
scroll to position [7042, 0]
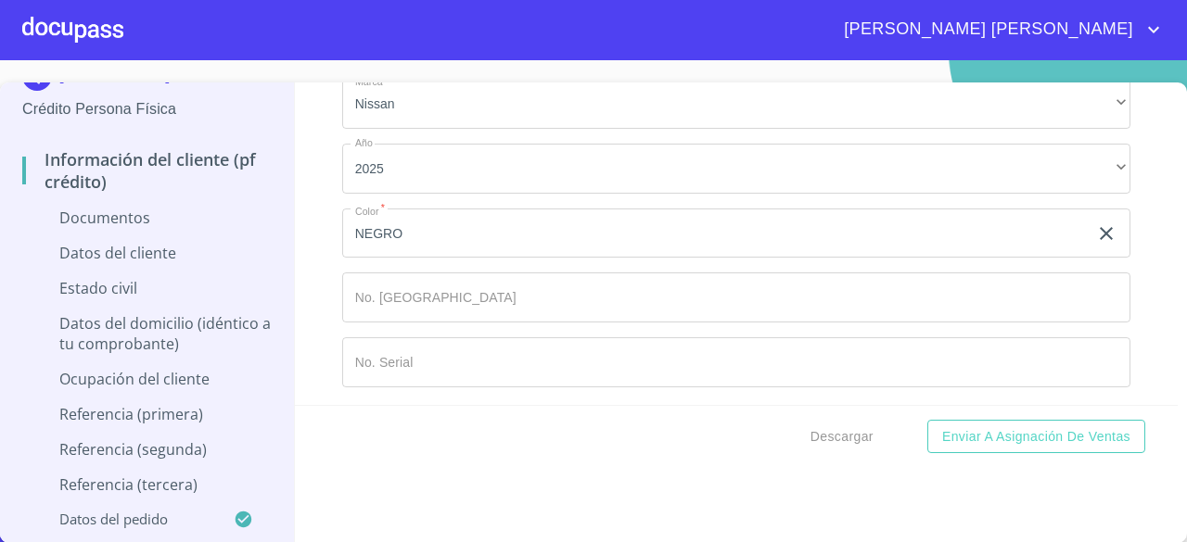
click at [98, 217] on p "Documentos" at bounding box center [146, 218] width 249 height 20
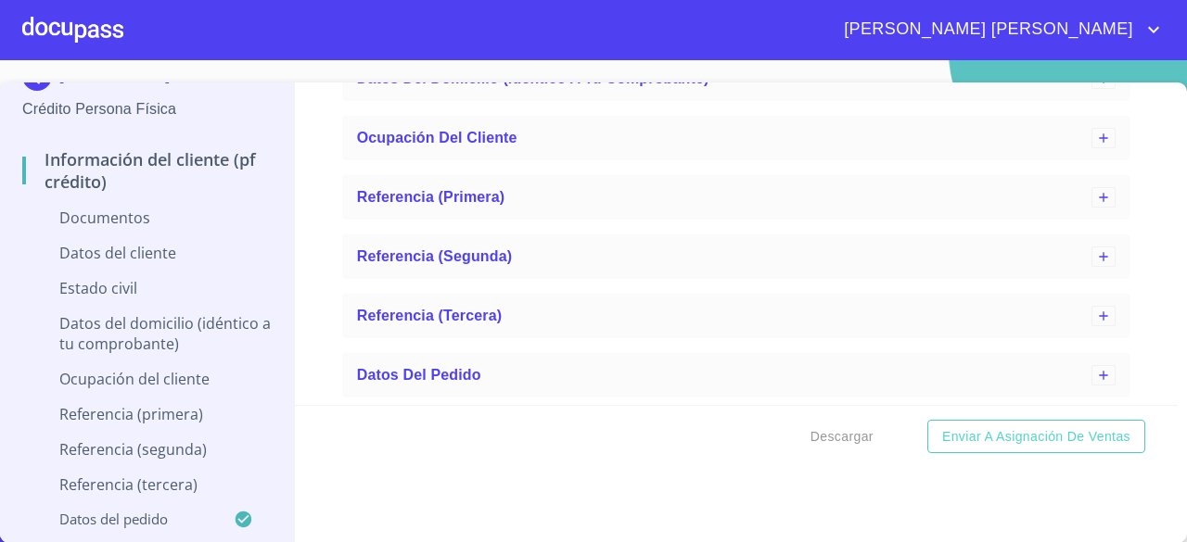
scroll to position [2403, 0]
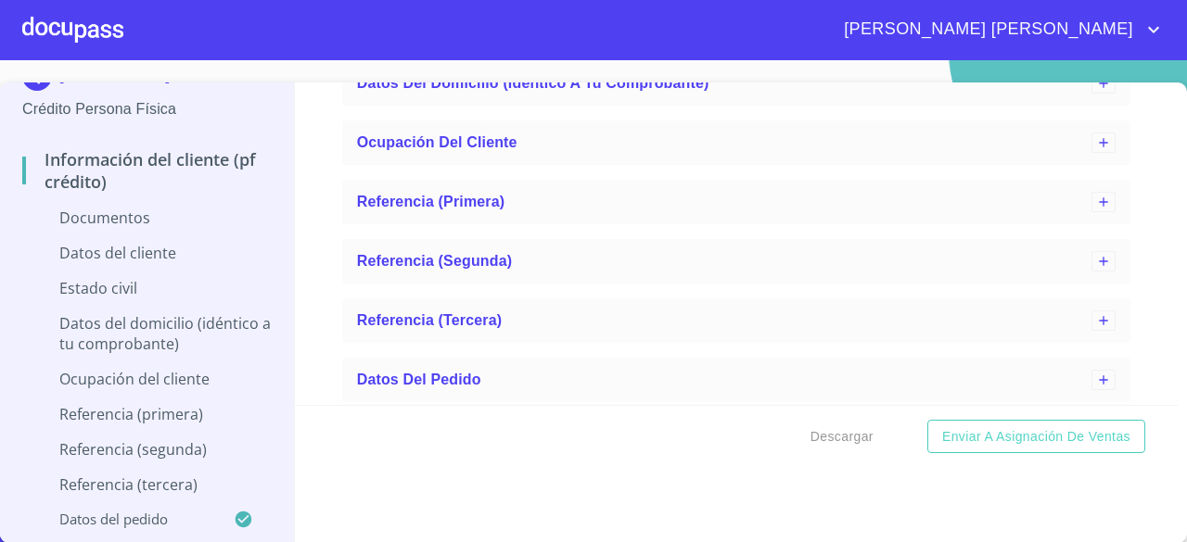
click at [111, 255] on p "Datos del cliente" at bounding box center [146, 253] width 249 height 20
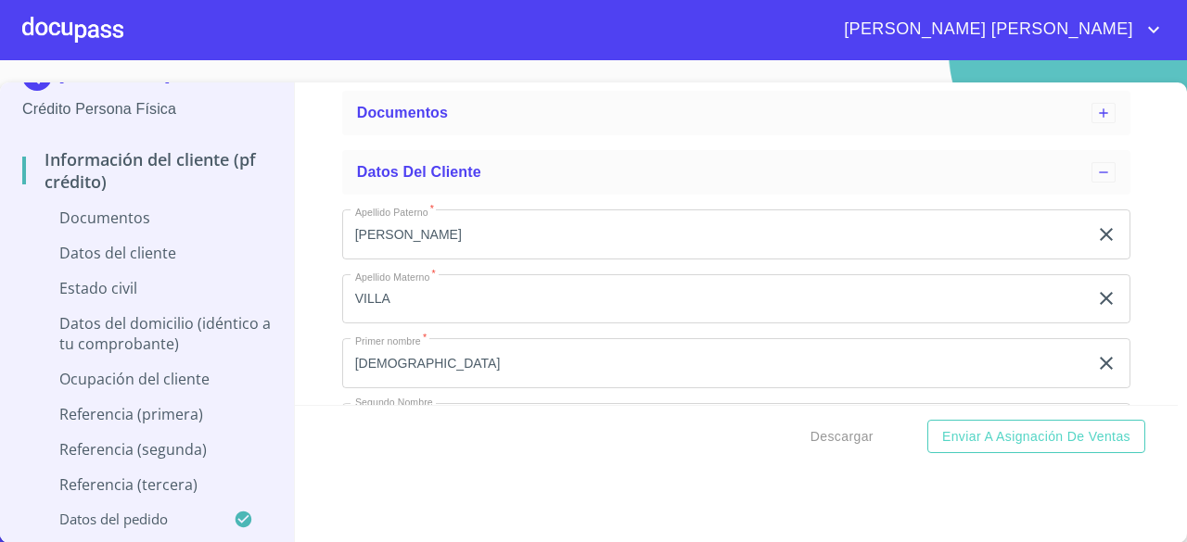
scroll to position [132, 0]
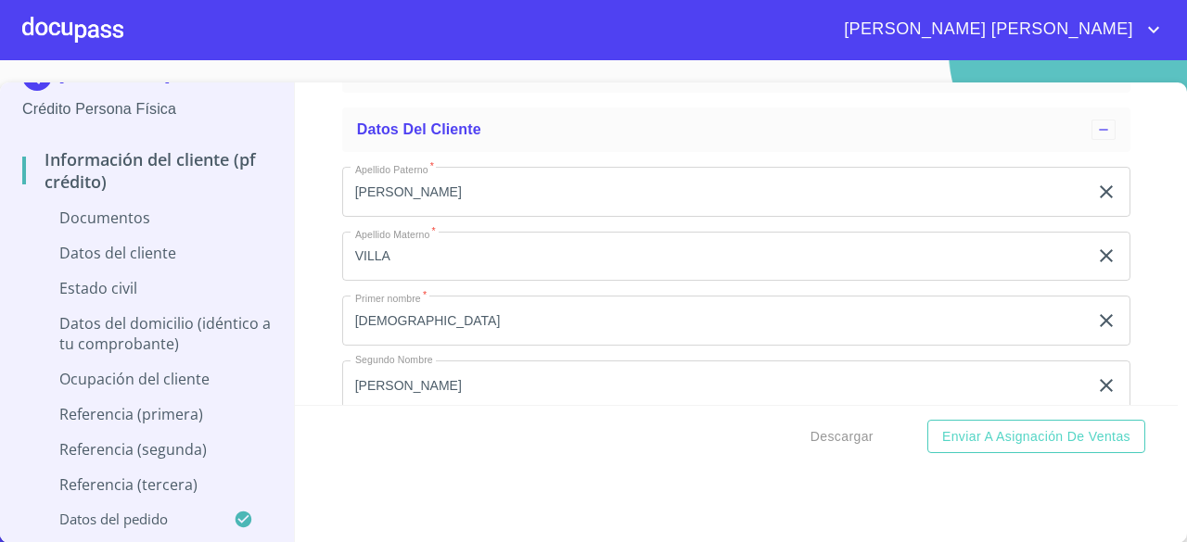
click at [96, 291] on p "Estado Civil" at bounding box center [146, 288] width 249 height 20
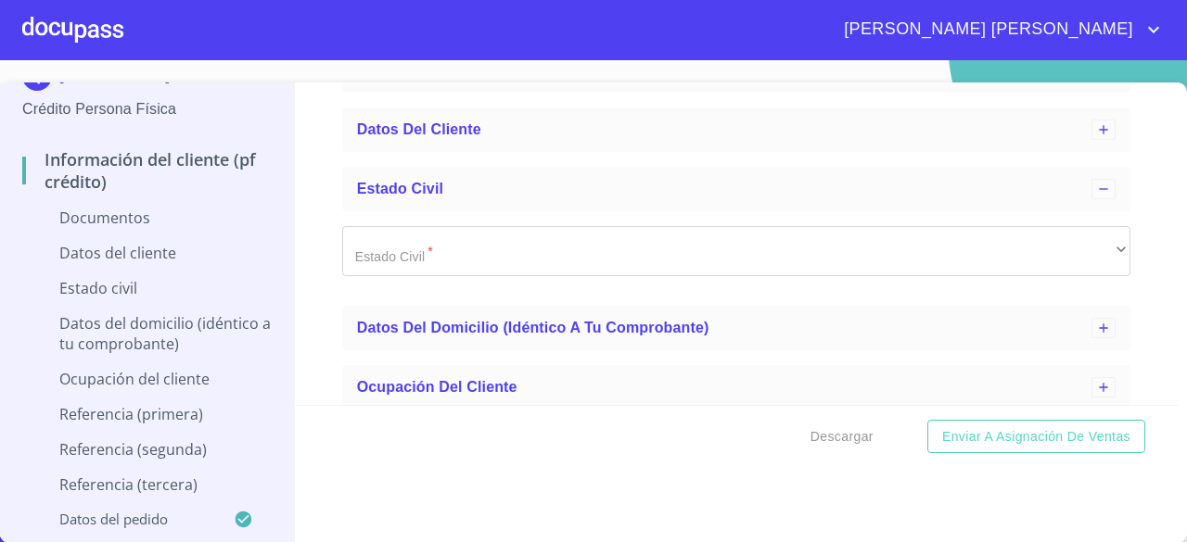
click at [121, 324] on p "Datos del domicilio (idéntico a tu comprobante)" at bounding box center [146, 333] width 249 height 41
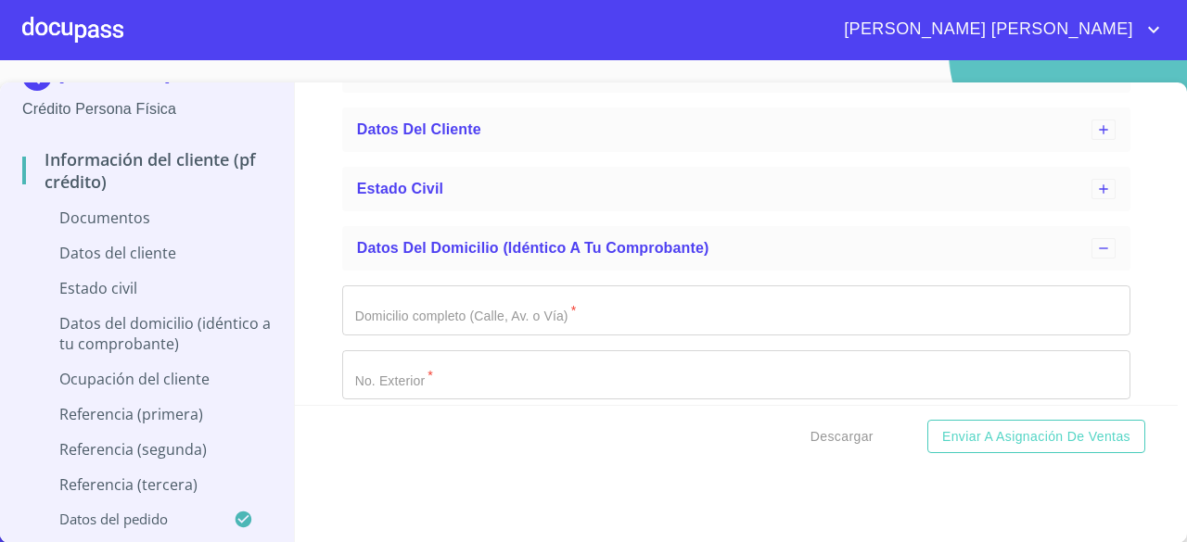
click at [145, 378] on p "Ocupación del Cliente" at bounding box center [146, 379] width 249 height 20
click at [124, 422] on p "Referencia (primera)" at bounding box center [146, 414] width 249 height 20
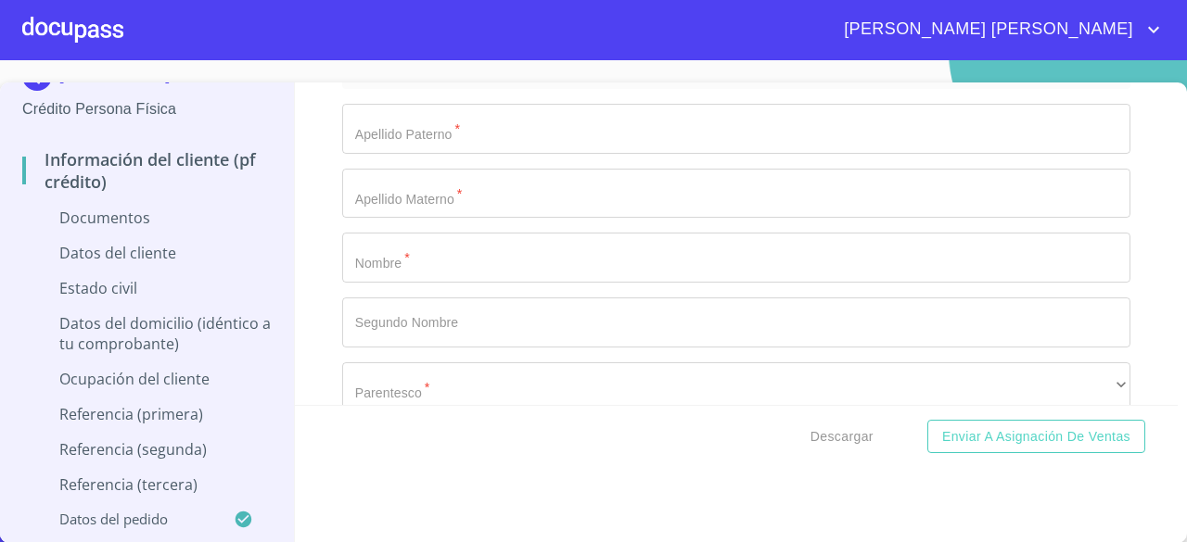
scroll to position [461, 0]
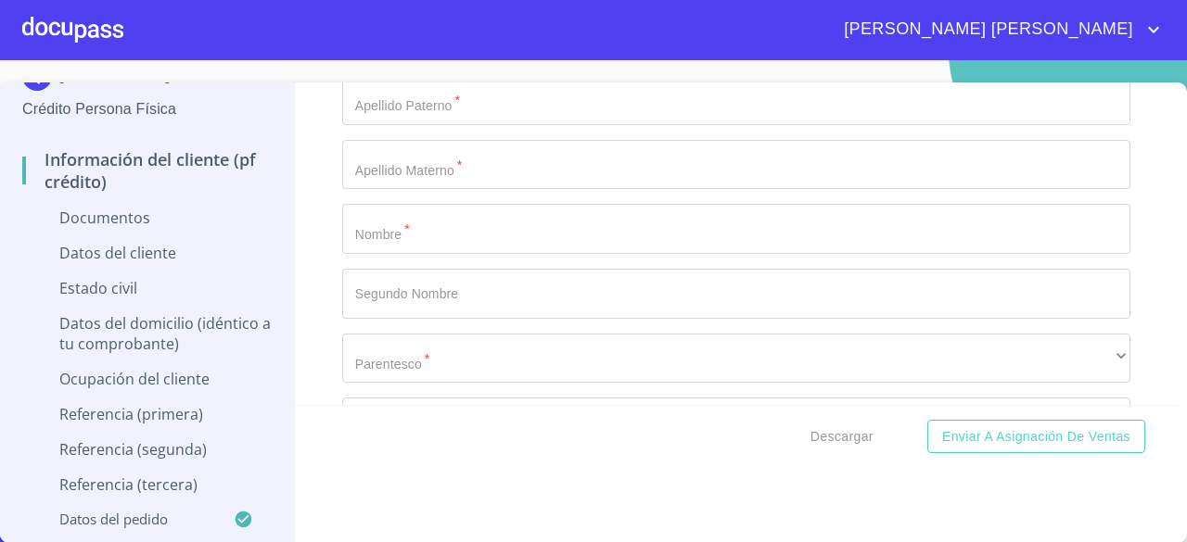
click at [163, 457] on p "Referencia (segunda)" at bounding box center [146, 449] width 249 height 20
click at [146, 488] on p "Referencia (tercera)" at bounding box center [146, 485] width 249 height 20
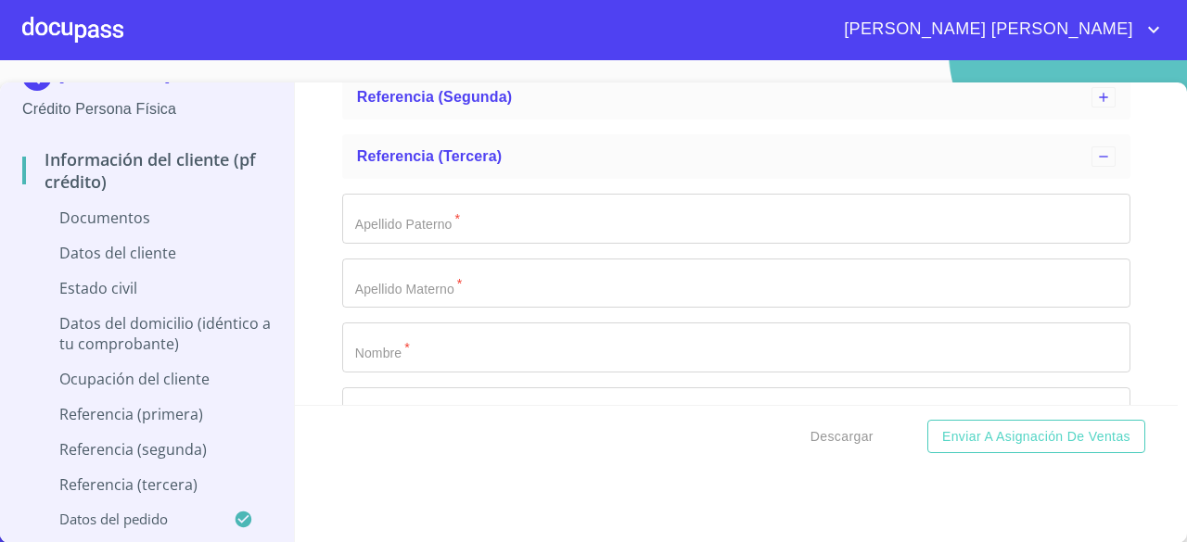
click at [129, 517] on p "Datos del pedido" at bounding box center [127, 519] width 211 height 19
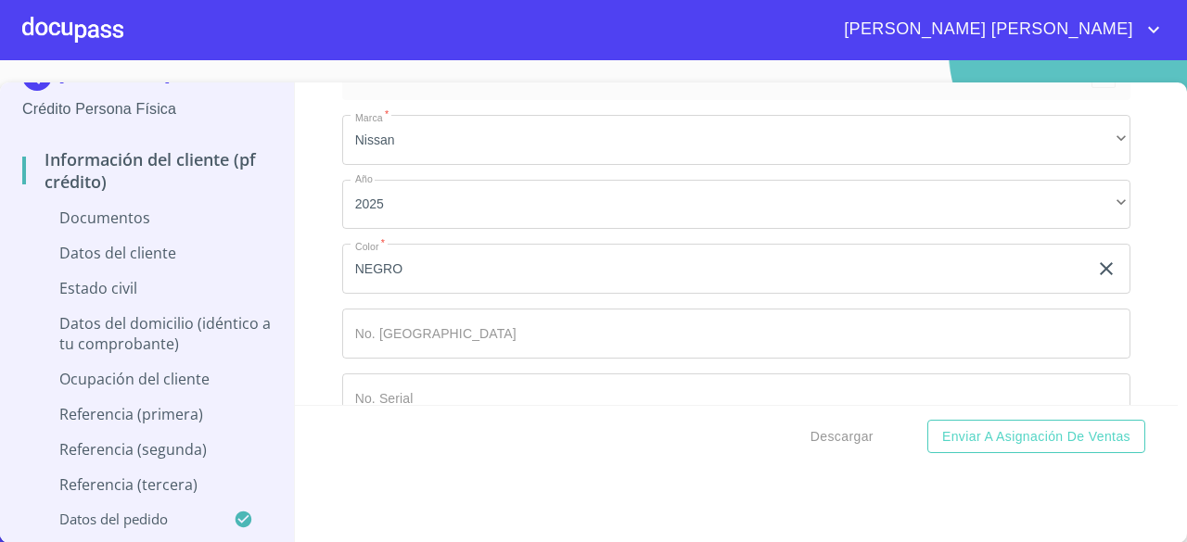
scroll to position [639, 0]
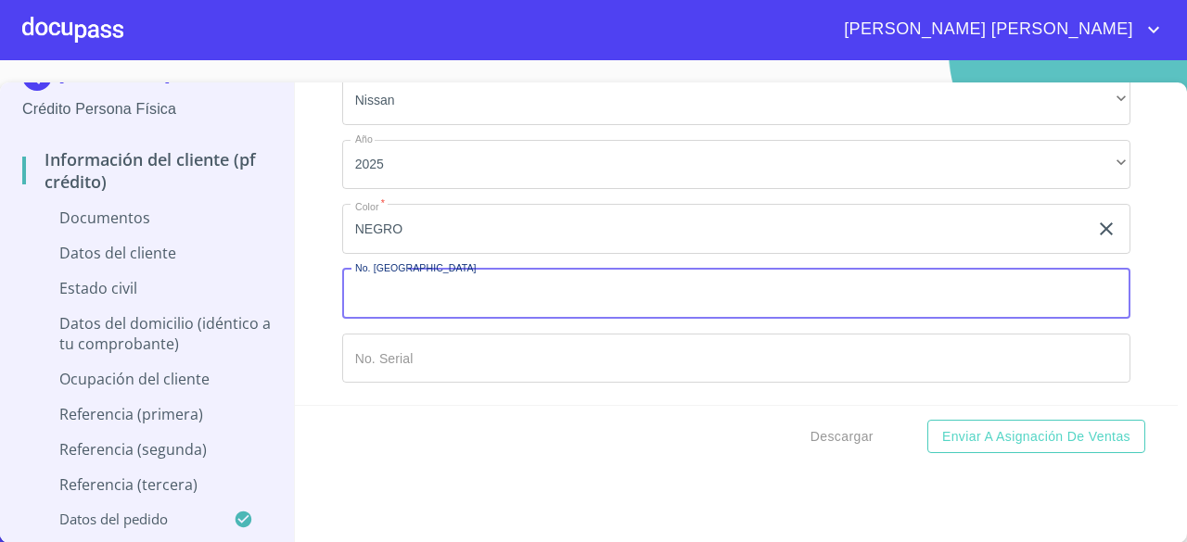
click at [638, 298] on input "Marca   *" at bounding box center [736, 294] width 788 height 50
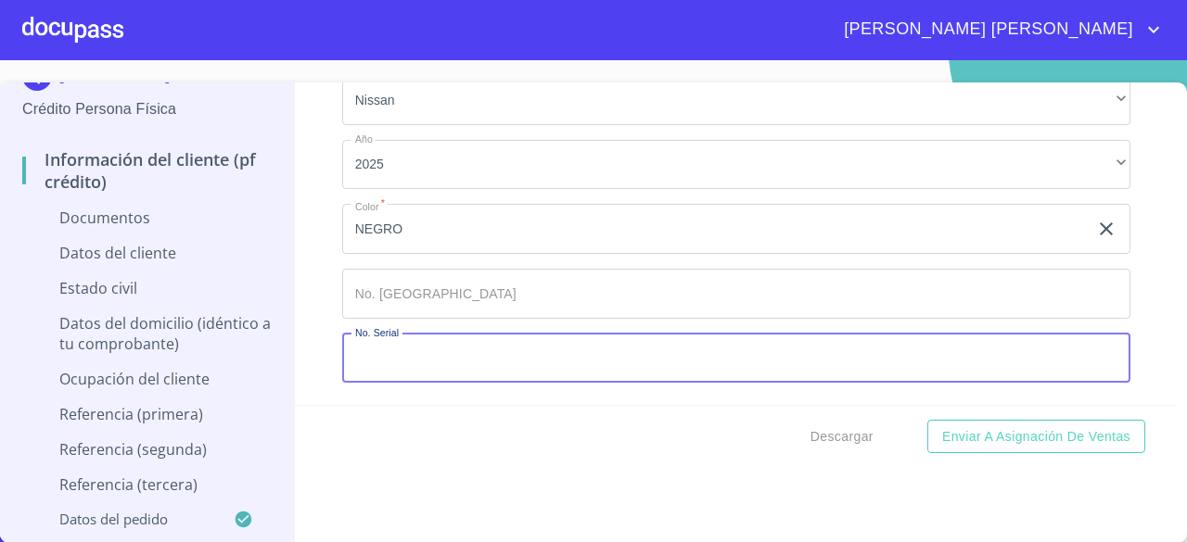
click at [582, 344] on input "Marca   *" at bounding box center [736, 359] width 788 height 50
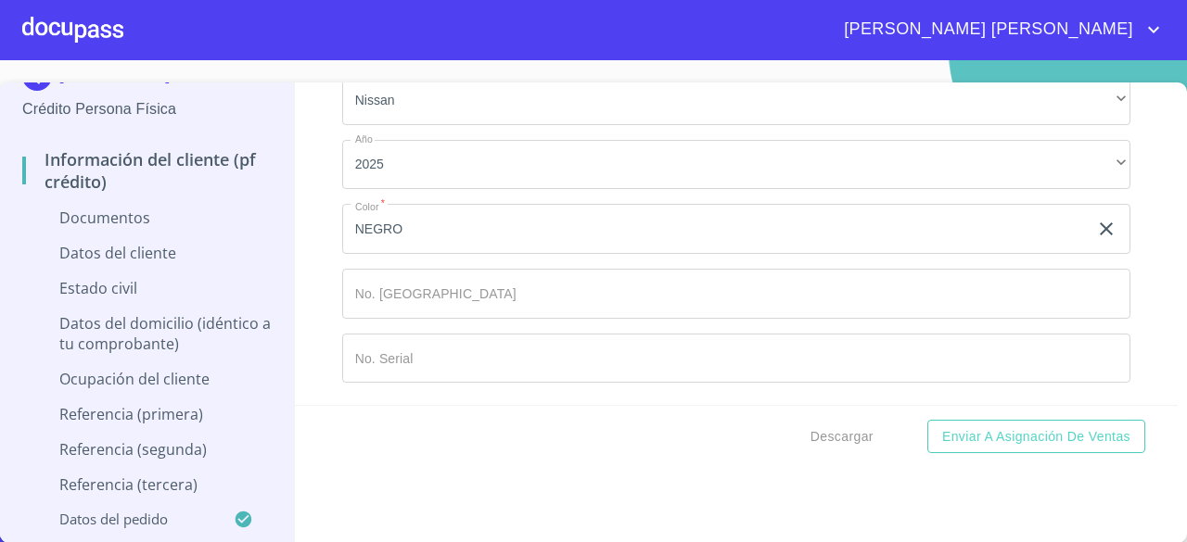
click at [102, 32] on div at bounding box center [72, 29] width 101 height 59
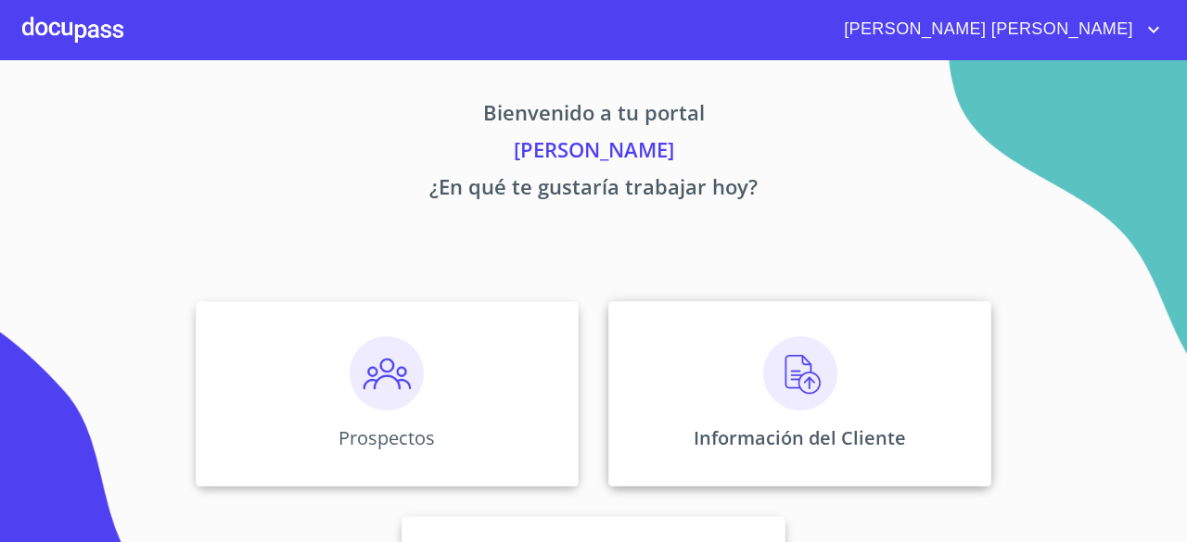
click at [792, 414] on div "Información del Cliente" at bounding box center [799, 393] width 383 height 185
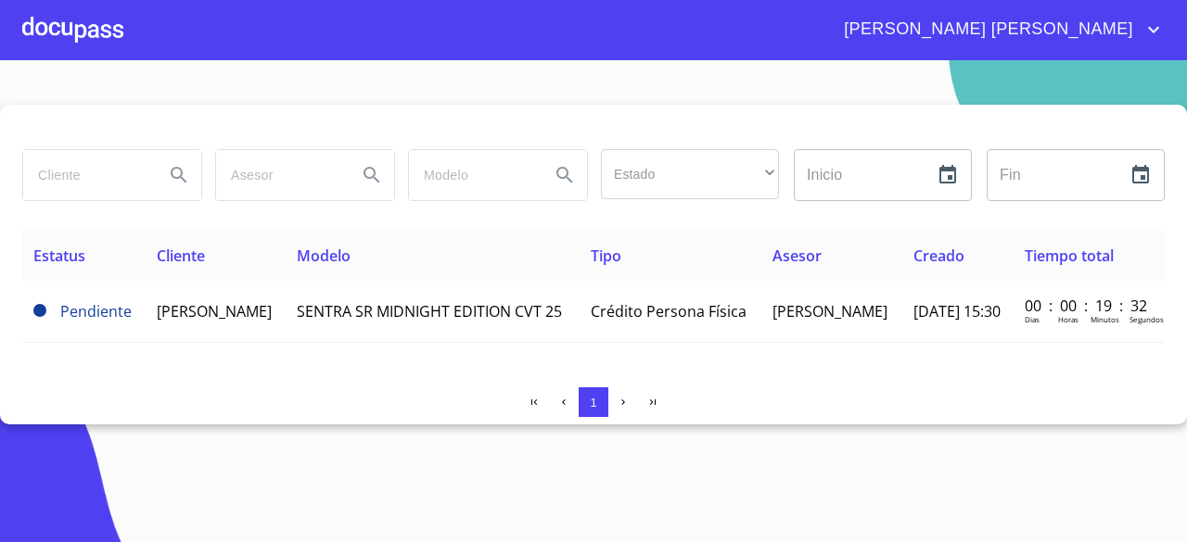
click at [94, 31] on div at bounding box center [72, 29] width 101 height 59
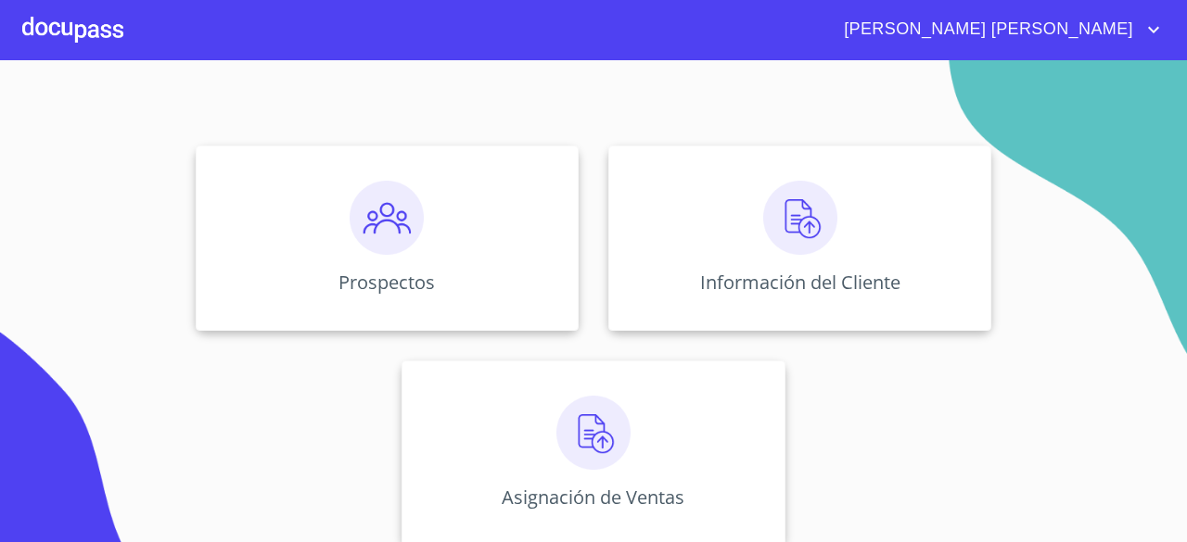
scroll to position [165, 0]
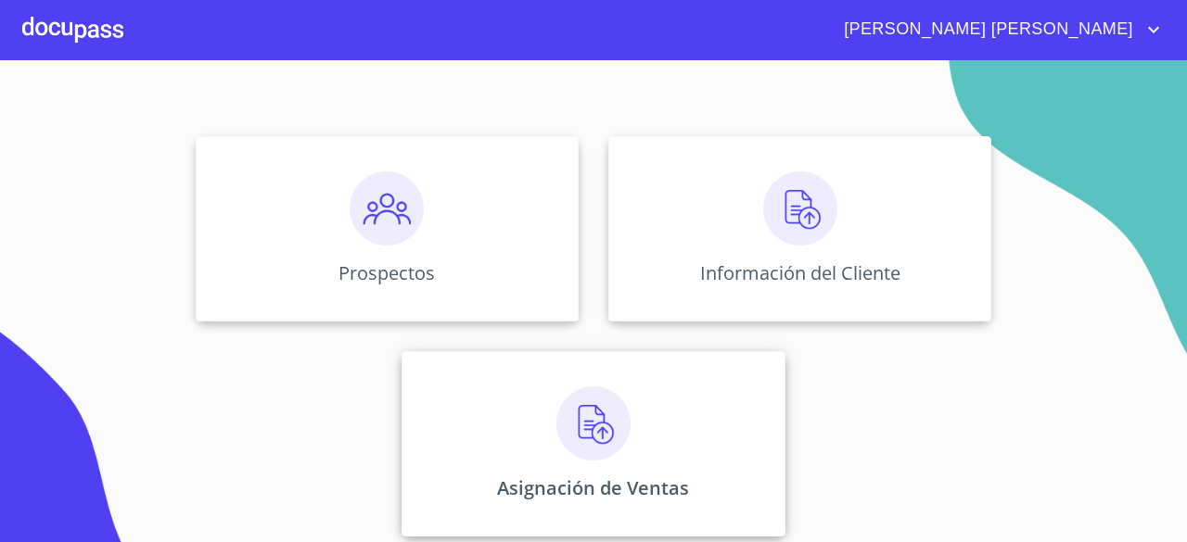
click at [594, 415] on img at bounding box center [593, 424] width 74 height 74
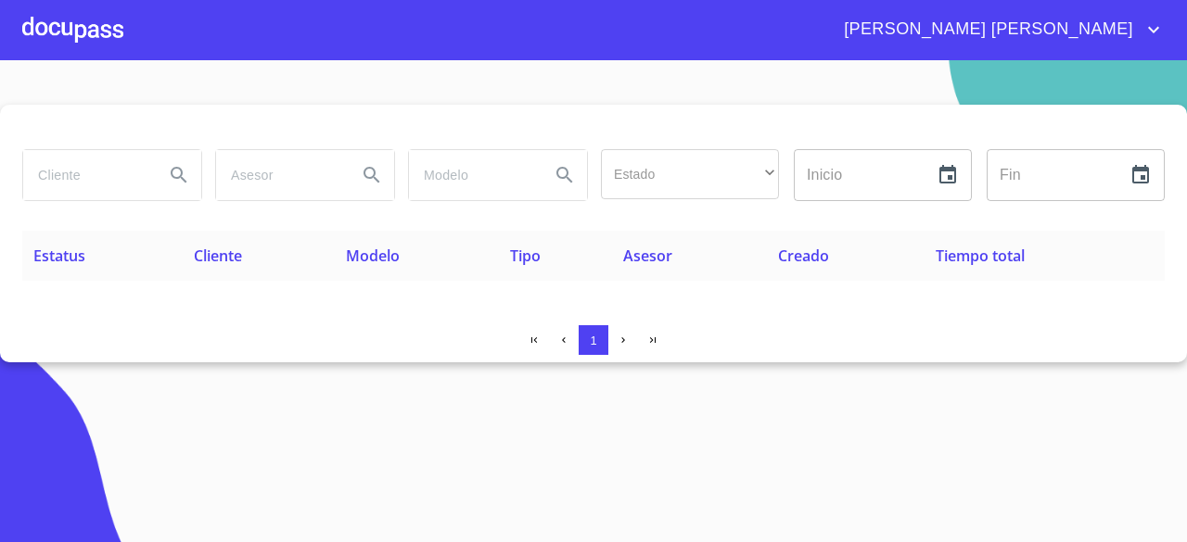
click at [98, 18] on div at bounding box center [72, 29] width 101 height 59
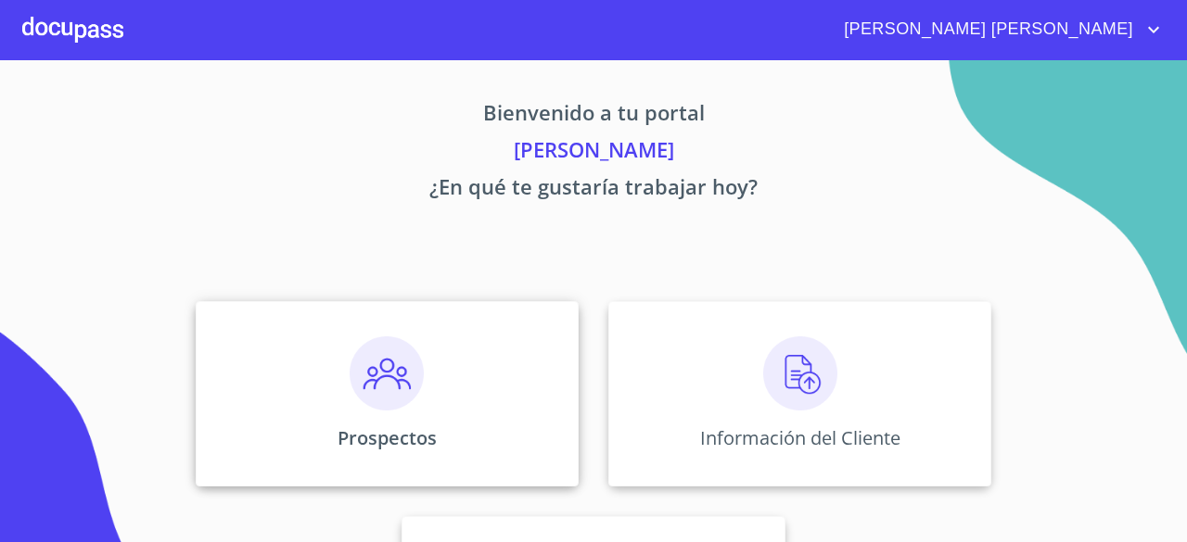
click at [406, 426] on p "Prospectos" at bounding box center [386, 438] width 99 height 25
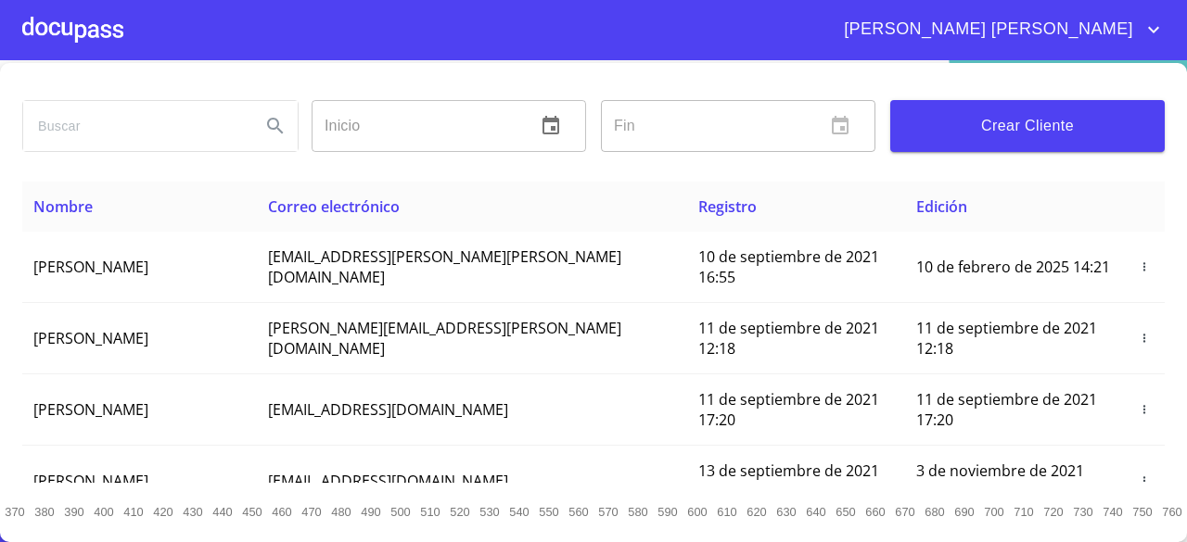
click at [59, 18] on div at bounding box center [72, 29] width 101 height 59
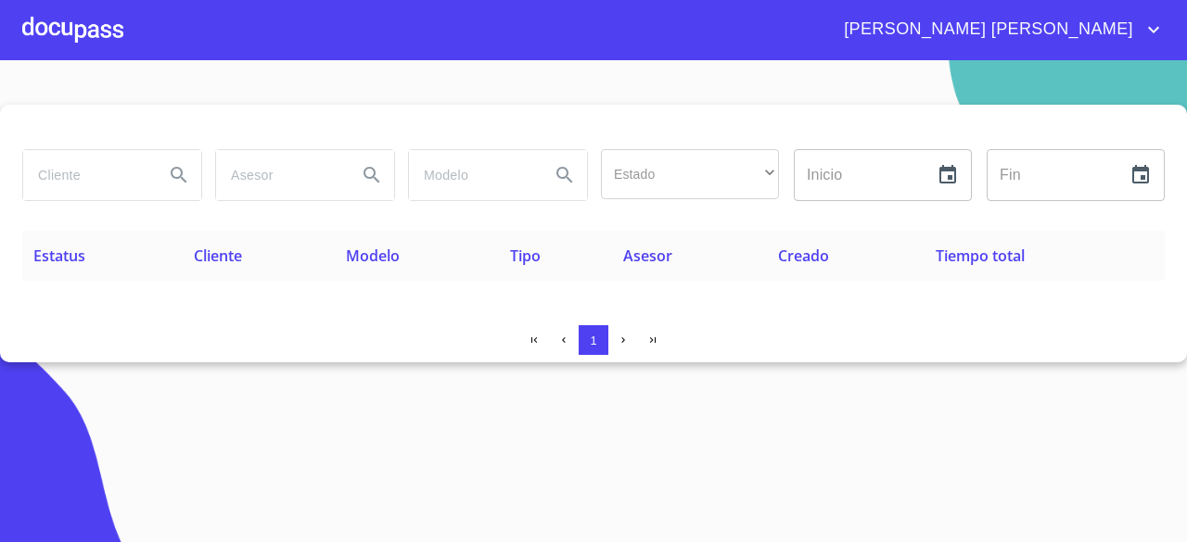
click at [110, 20] on div at bounding box center [72, 29] width 101 height 59
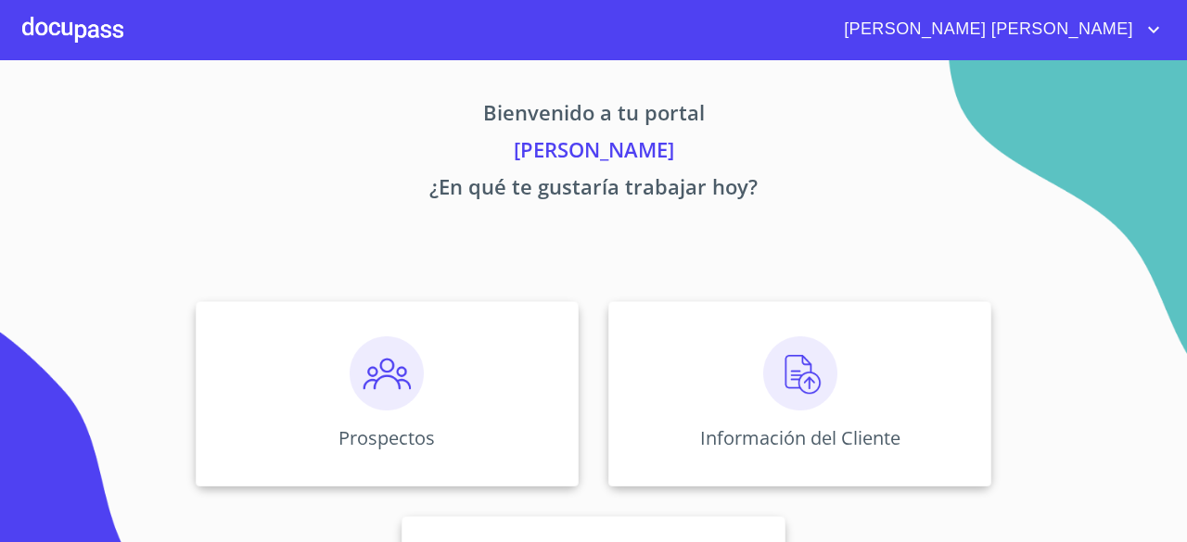
scroll to position [172, 0]
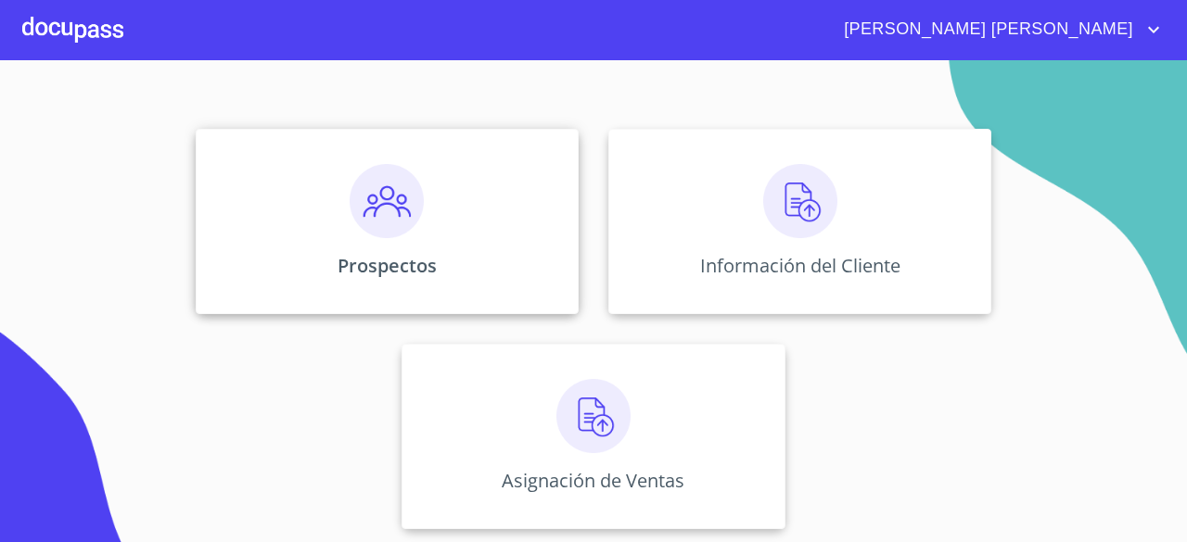
click at [367, 199] on img at bounding box center [387, 201] width 74 height 74
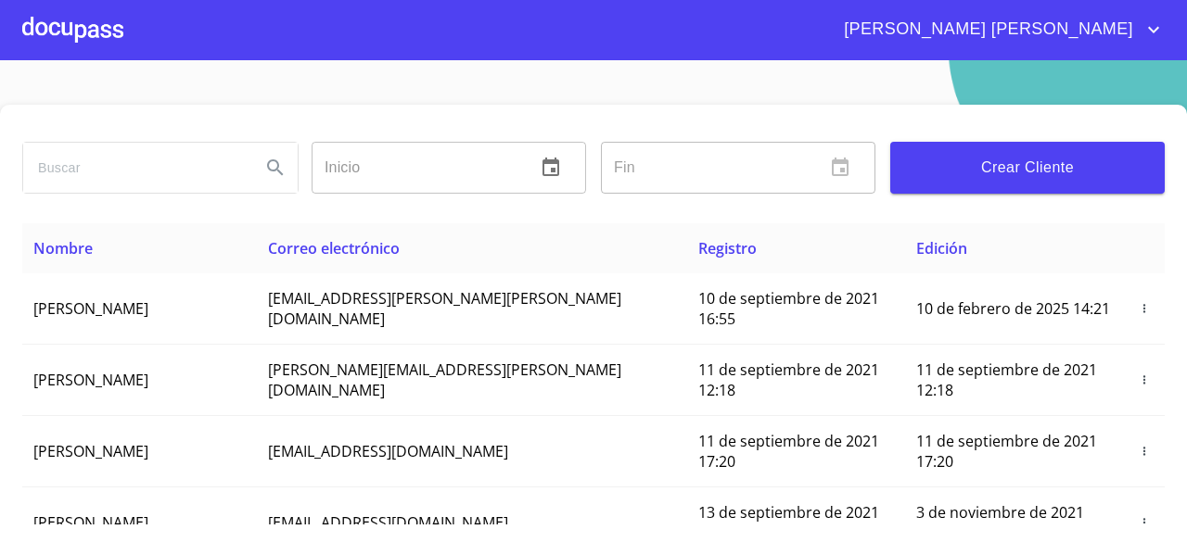
click at [211, 166] on input "search" at bounding box center [134, 168] width 223 height 50
type input "[PERSON_NAME]"
click at [271, 183] on button "Search" at bounding box center [275, 168] width 45 height 45
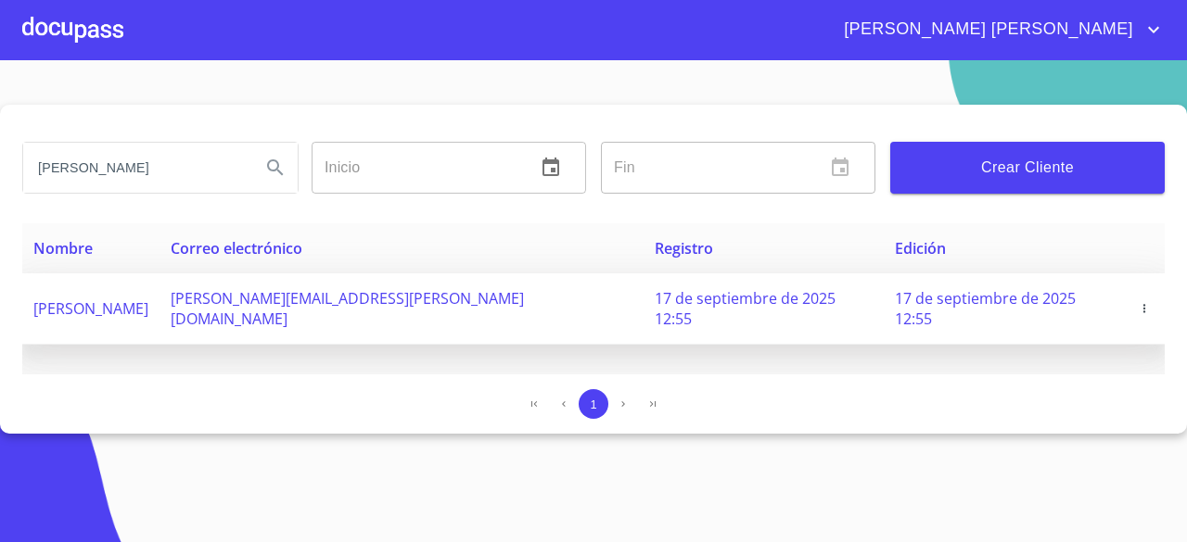
click at [408, 301] on span "[PERSON_NAME][EMAIL_ADDRESS][PERSON_NAME][DOMAIN_NAME]" at bounding box center [347, 308] width 353 height 41
click at [148, 305] on span "[PERSON_NAME]" at bounding box center [90, 309] width 115 height 20
click at [1139, 302] on icon "button" at bounding box center [1144, 308] width 13 height 13
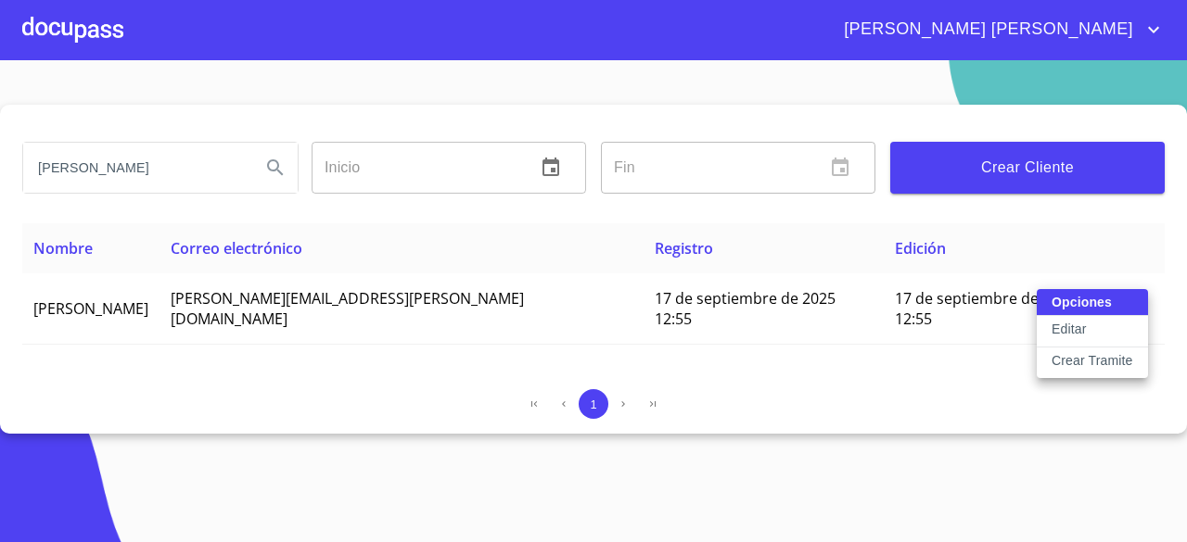
click at [957, 467] on div at bounding box center [593, 271] width 1187 height 542
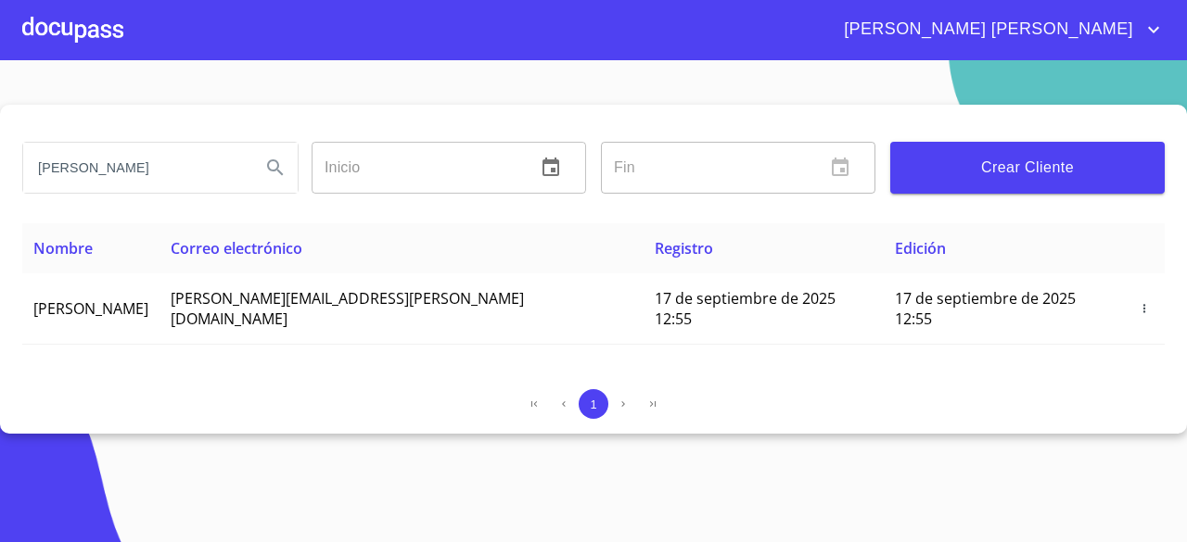
click at [692, 448] on section "JESUS IVAN FONSECA Inicio ​ Fin ​ Crear Cliente Nombre Correo electrónico Regis…" at bounding box center [593, 301] width 1187 height 482
